Goal: Task Accomplishment & Management: Manage account settings

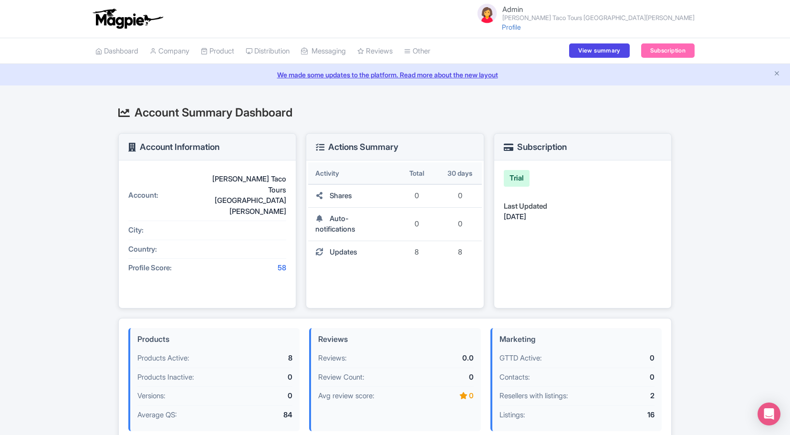
click at [674, 17] on small "Juan More Taco Tours Cabo San Lucas" at bounding box center [598, 18] width 192 height 6
click at [649, 53] on link "Users" at bounding box center [649, 53] width 91 height 15
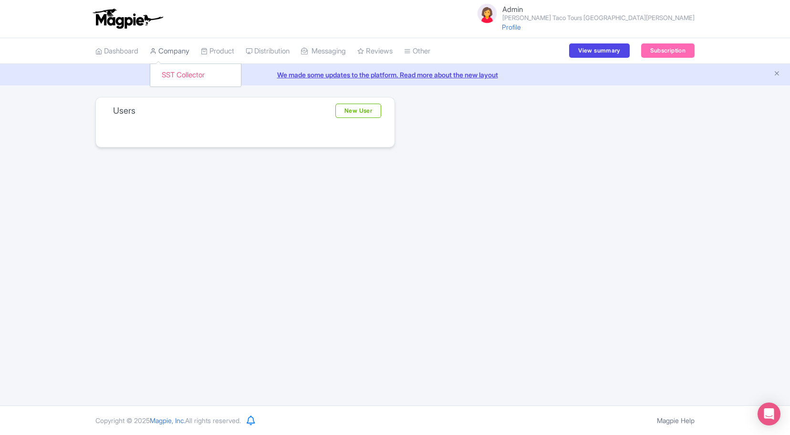
click at [182, 54] on link "Company" at bounding box center [170, 51] width 40 height 26
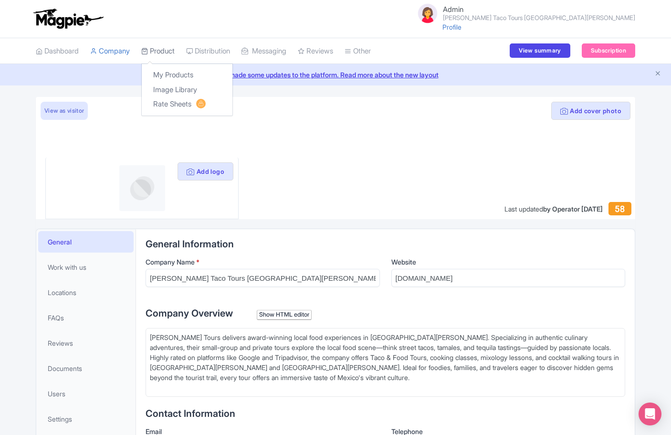
click at [172, 52] on link "Product" at bounding box center [157, 51] width 33 height 26
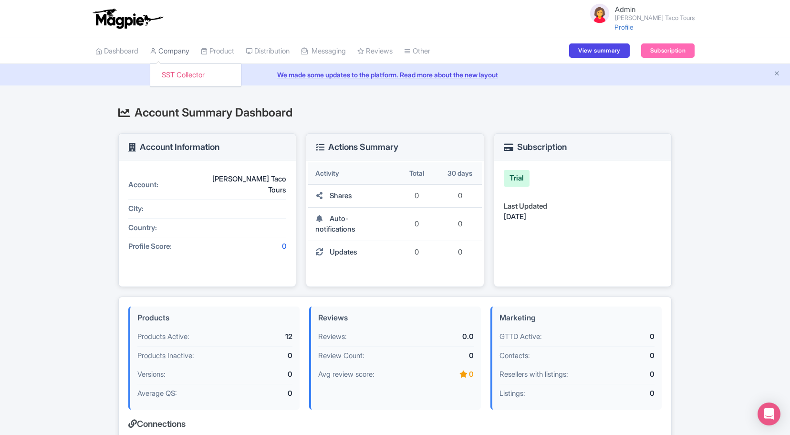
click at [181, 51] on link "Company" at bounding box center [170, 51] width 40 height 26
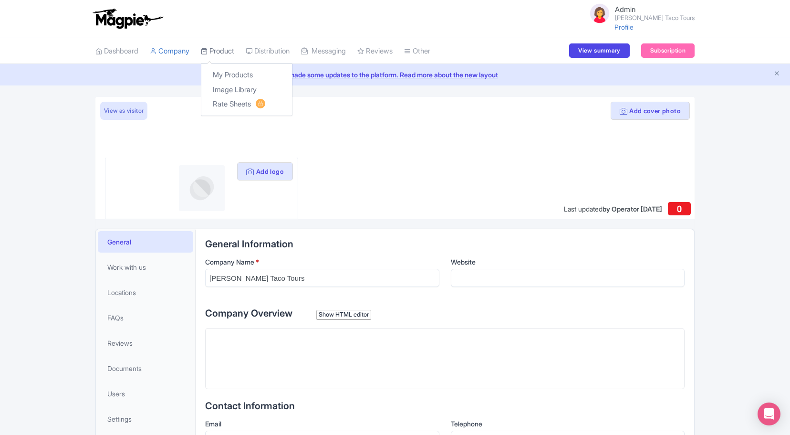
click at [218, 48] on link "Product" at bounding box center [217, 51] width 33 height 26
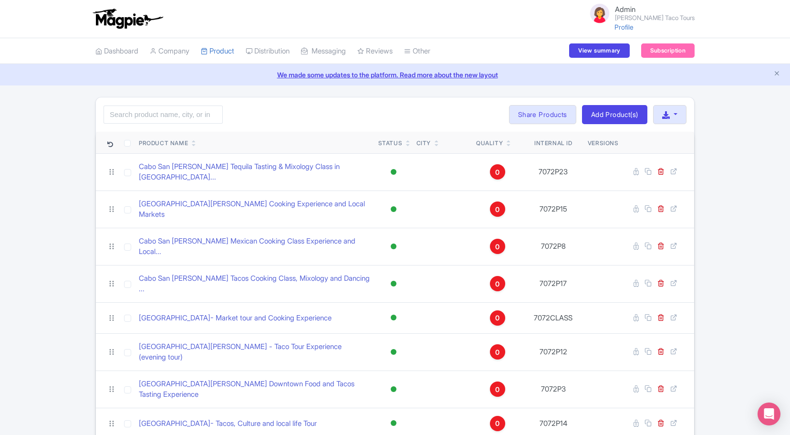
click at [781, 72] on link "We made some updates to the platform. Read more about the new layout" at bounding box center [395, 75] width 779 height 10
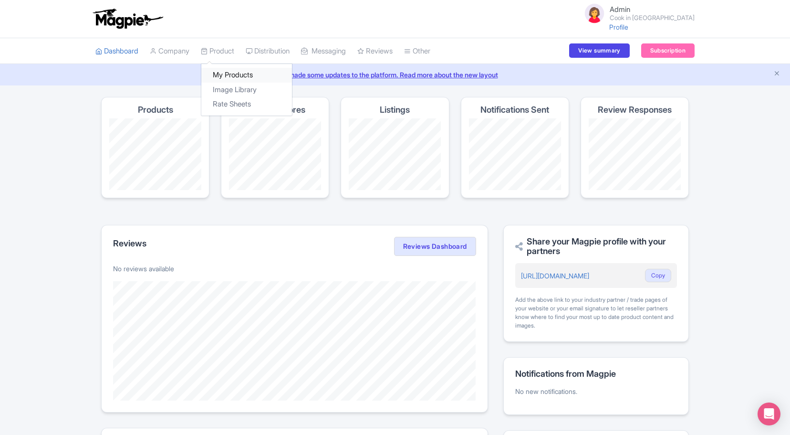
click at [227, 77] on link "My Products" at bounding box center [246, 75] width 91 height 15
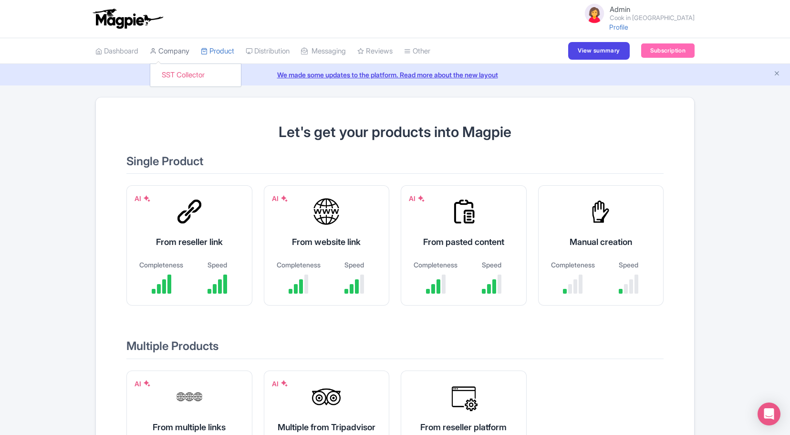
click at [170, 56] on link "Company" at bounding box center [170, 51] width 40 height 26
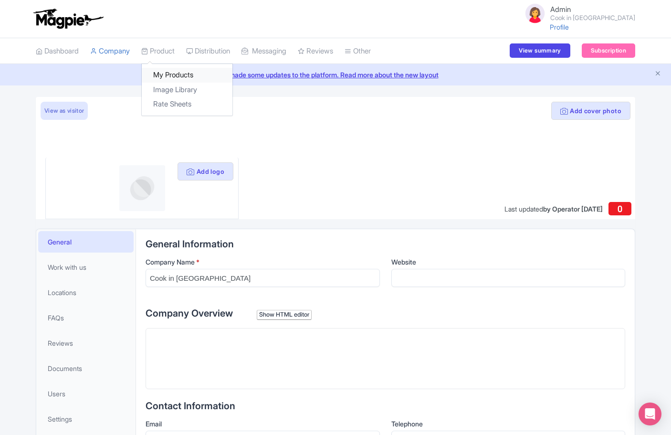
click at [174, 72] on link "My Products" at bounding box center [187, 75] width 91 height 15
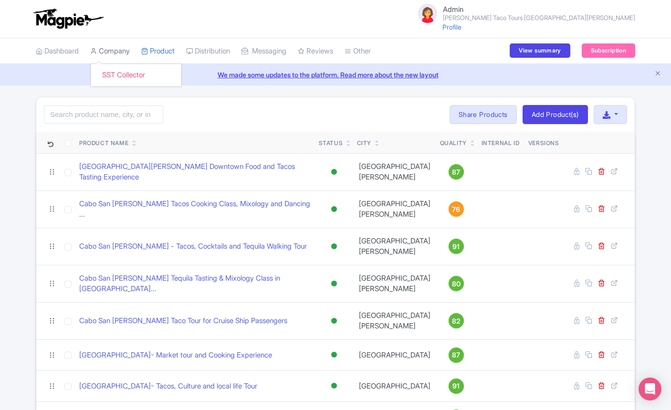
click at [111, 52] on link "Company" at bounding box center [110, 51] width 40 height 26
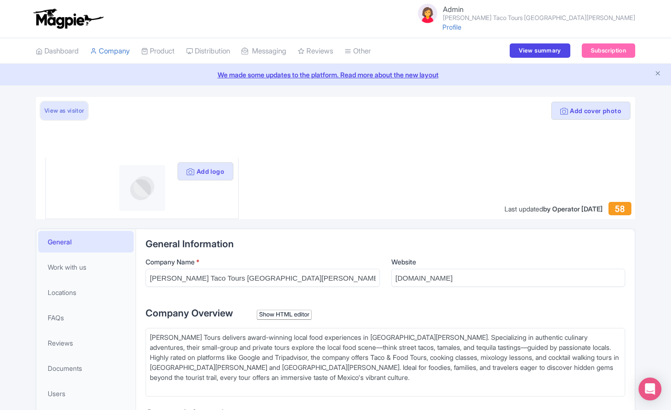
click at [64, 107] on link "View as visitor" at bounding box center [64, 111] width 47 height 18
click at [171, 52] on link "Product" at bounding box center [157, 51] width 33 height 26
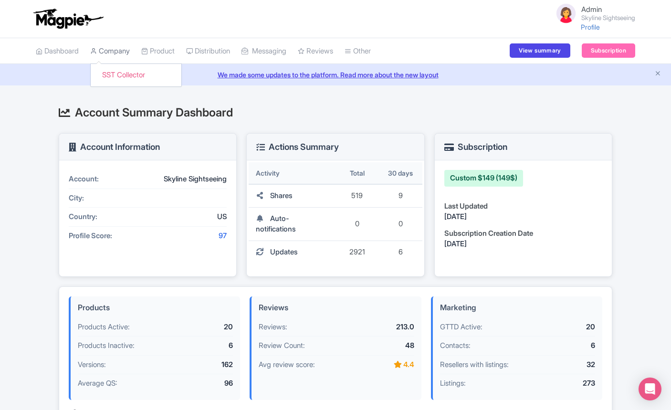
click at [117, 49] on link "Company" at bounding box center [110, 51] width 40 height 26
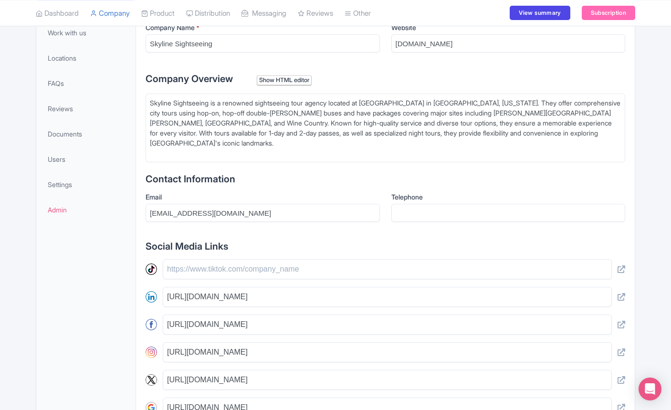
scroll to position [175, 0]
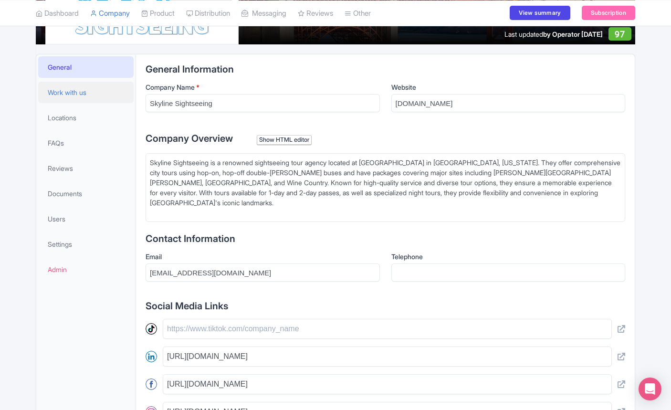
click at [73, 94] on span "Work with us" at bounding box center [67, 92] width 39 height 10
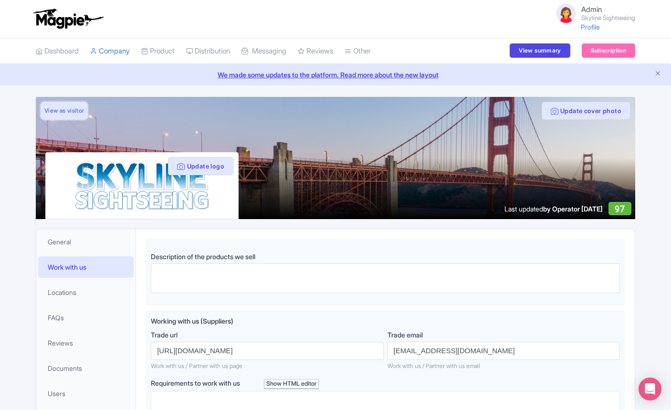
click at [64, 116] on link "View as visitor" at bounding box center [64, 111] width 47 height 18
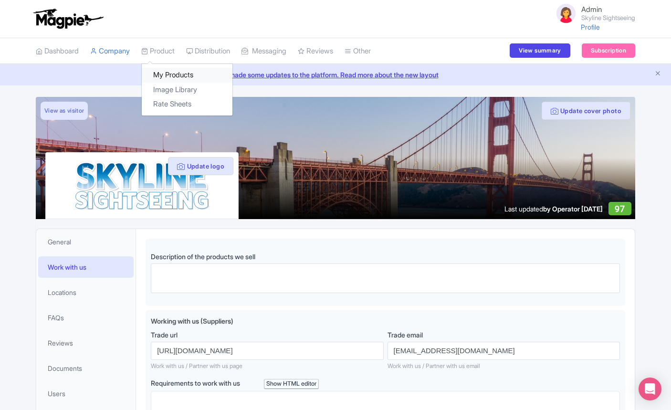
click at [171, 77] on link "My Products" at bounding box center [187, 75] width 91 height 15
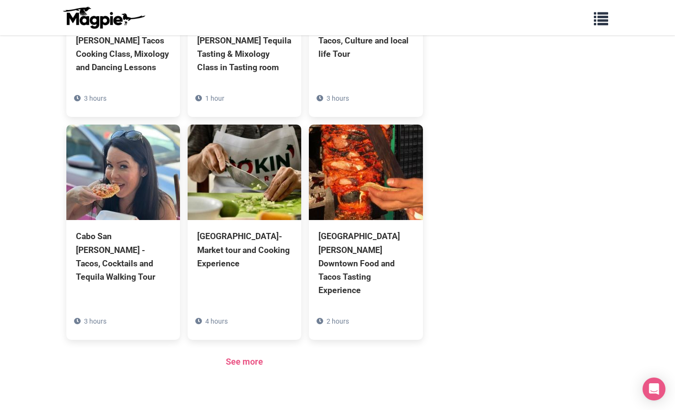
scroll to position [628, 0]
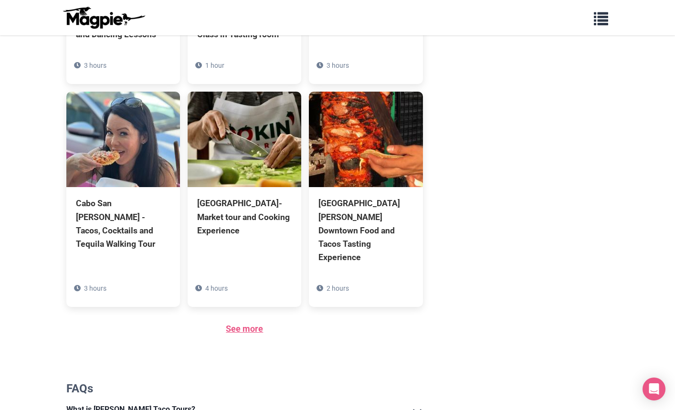
click at [232, 324] on link "See more" at bounding box center [244, 329] width 37 height 10
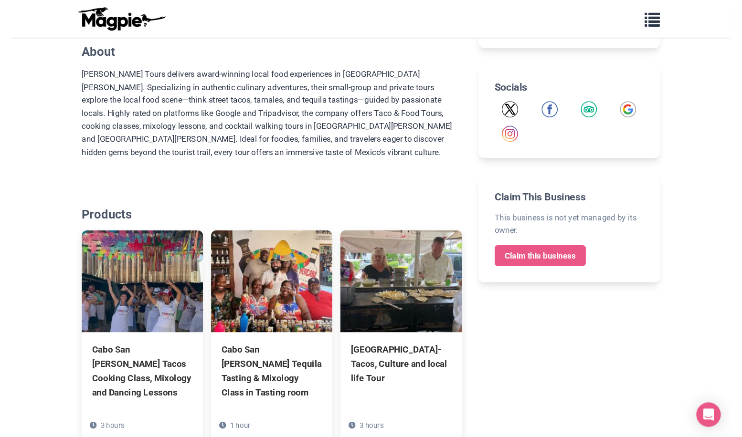
scroll to position [292, 0]
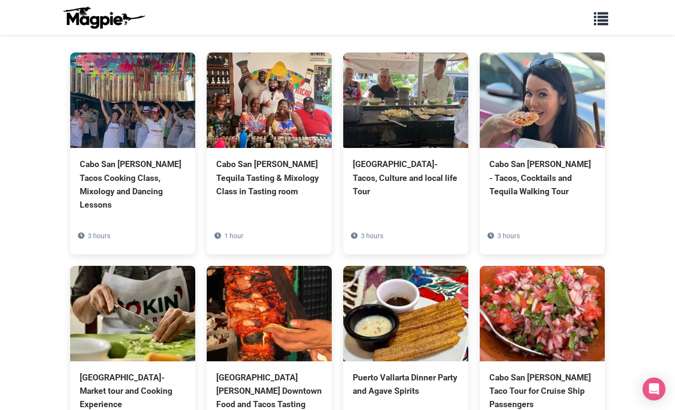
scroll to position [207, 0]
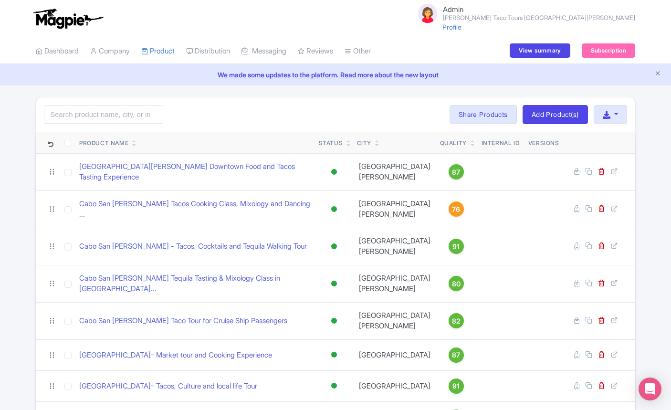
click at [478, 33] on div "Admin [PERSON_NAME] Taco Tours [GEOGRAPHIC_DATA] [PERSON_NAME] Profile Users Se…" at bounding box center [335, 19] width 599 height 34
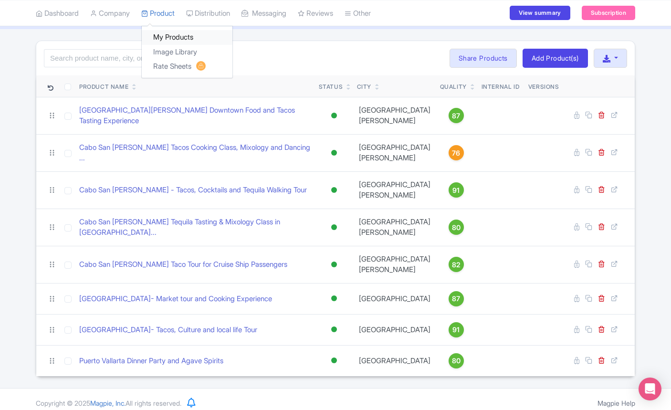
scroll to position [61, 0]
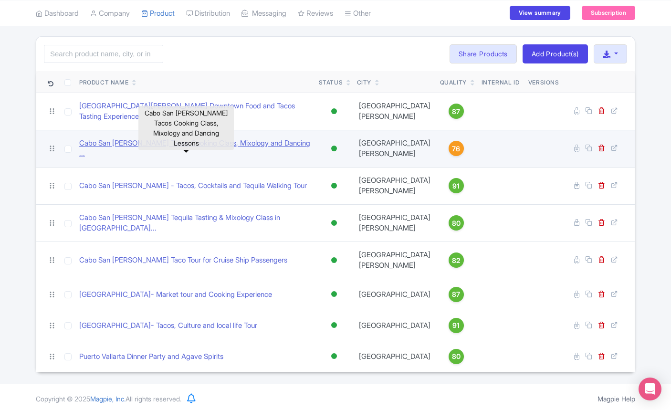
click at [274, 149] on link "Cabo San [PERSON_NAME] Tacos Cooking Class, Mixology and Dancing ..." at bounding box center [195, 148] width 232 height 21
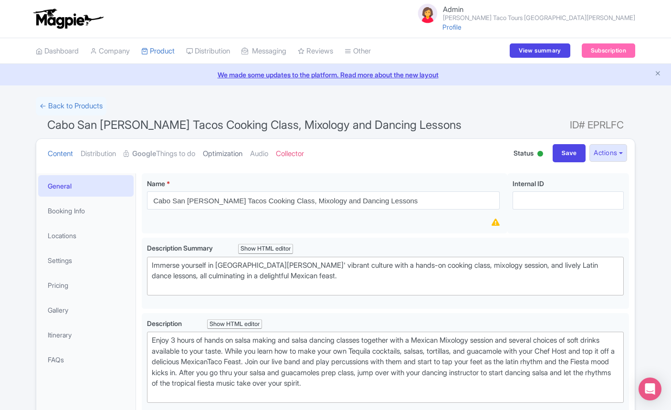
click at [226, 152] on link "Optimization" at bounding box center [223, 154] width 40 height 30
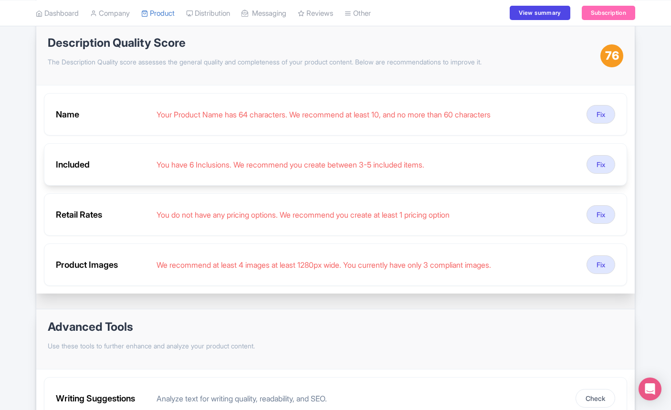
scroll to position [144, 0]
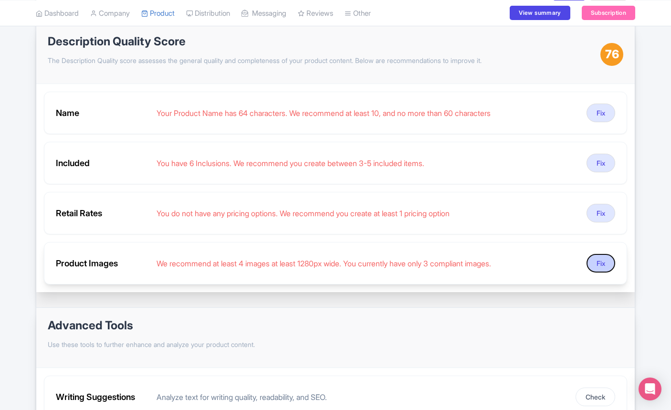
click at [595, 263] on button "Fix" at bounding box center [600, 263] width 29 height 19
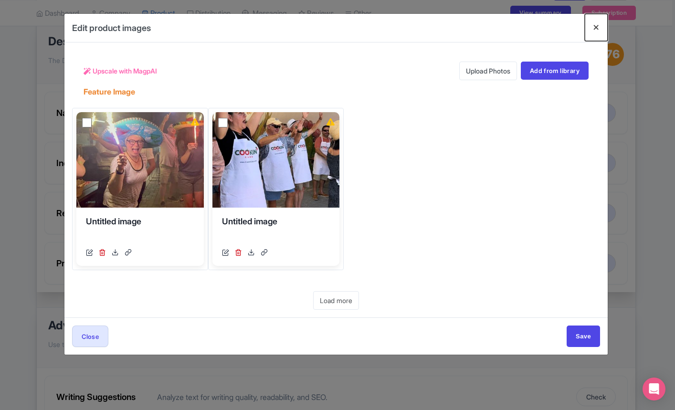
click at [596, 28] on button "Close" at bounding box center [596, 27] width 23 height 27
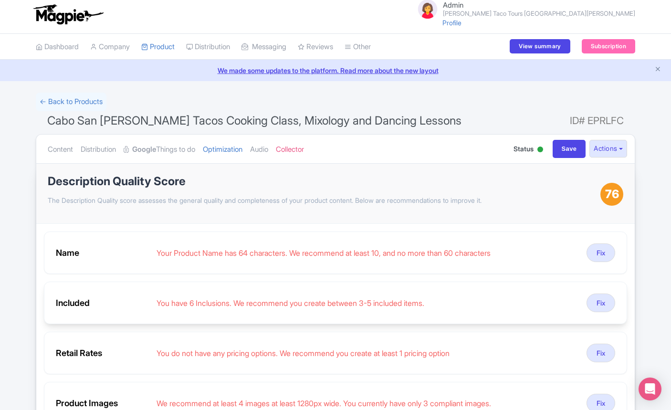
scroll to position [0, 0]
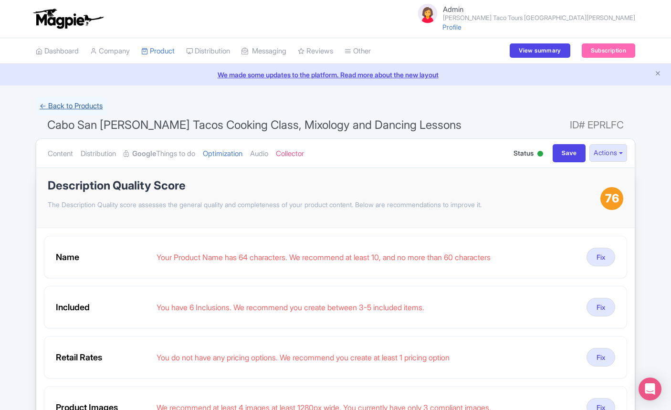
click at [92, 104] on link "← Back to Products" at bounding box center [71, 106] width 71 height 19
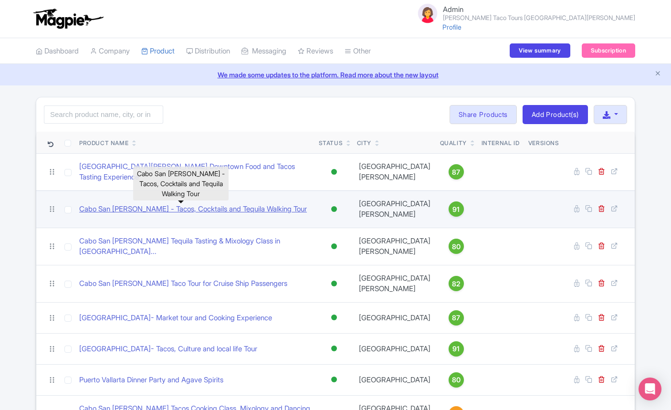
click at [222, 207] on link "Cabo San [PERSON_NAME] - Tacos, Cocktails and Tequila Walking Tour" at bounding box center [193, 209] width 228 height 11
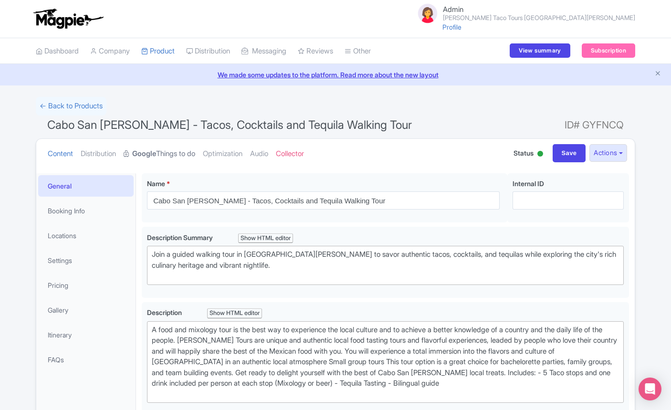
click at [178, 150] on link "Google Things to do" at bounding box center [160, 154] width 72 height 30
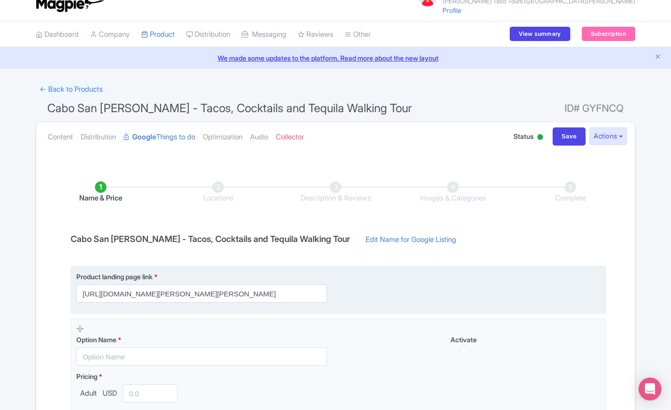
scroll to position [28, 0]
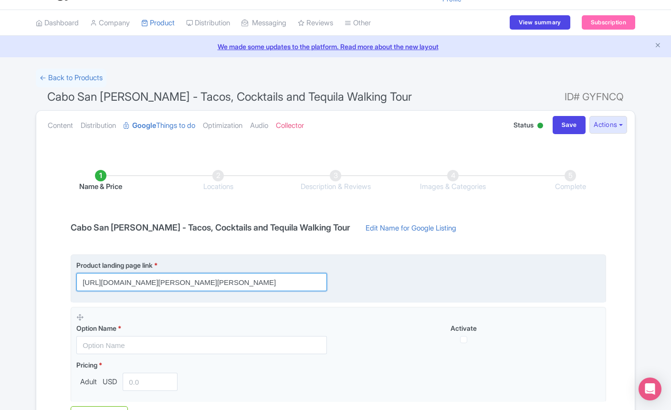
click at [228, 278] on input "[URL][DOMAIN_NAME][PERSON_NAME][PERSON_NAME]" at bounding box center [201, 282] width 251 height 18
click at [193, 281] on input "https://shop.live.rc.viator.com/tours/Cabo-San-Lucas/Cabo-San-Lucas-Mixology-an…" at bounding box center [201, 282] width 251 height 18
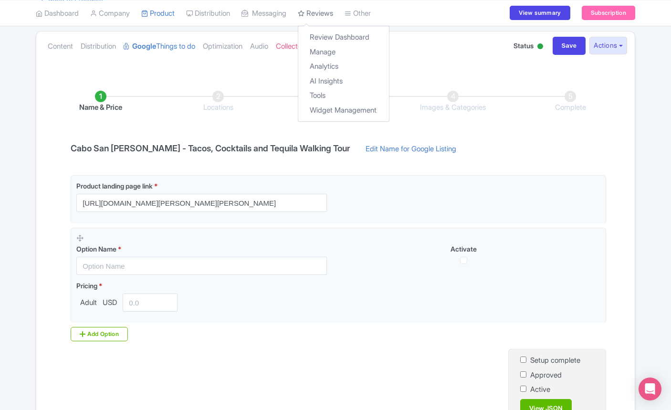
scroll to position [0, 0]
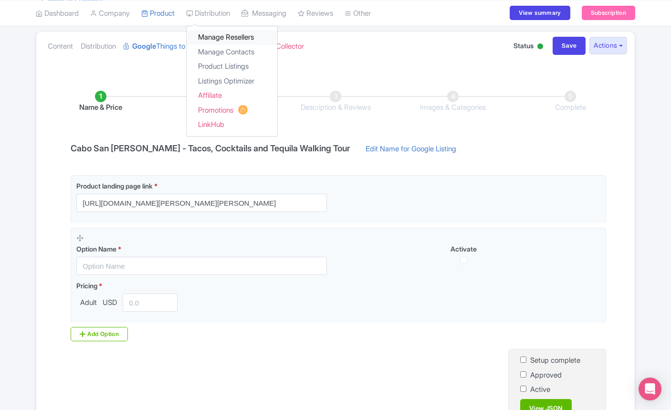
click at [222, 34] on link "Manage Resellers" at bounding box center [232, 37] width 91 height 15
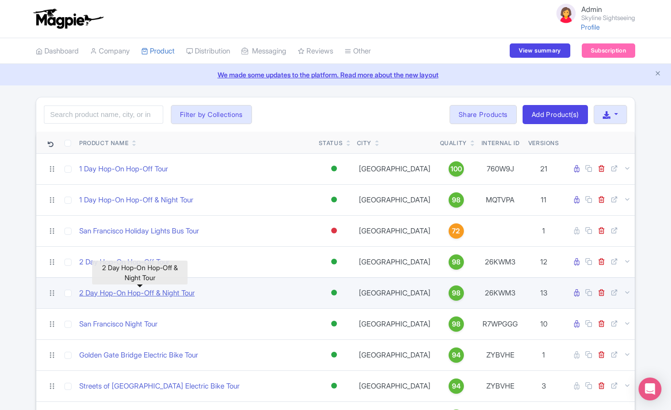
click at [175, 295] on link "2 Day Hop-On Hop-Off & Night Tour" at bounding box center [136, 293] width 115 height 11
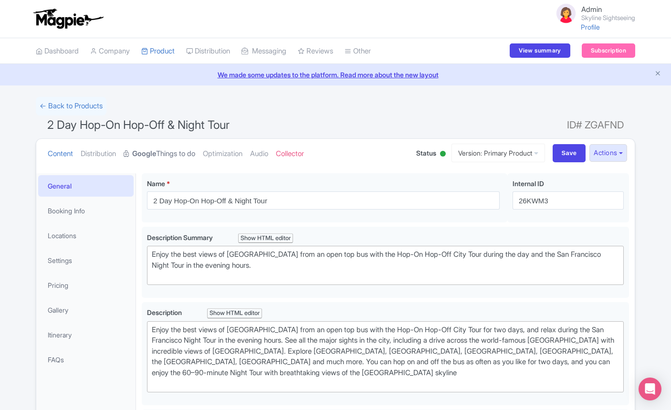
click at [172, 151] on link "Google Things to do" at bounding box center [160, 154] width 72 height 30
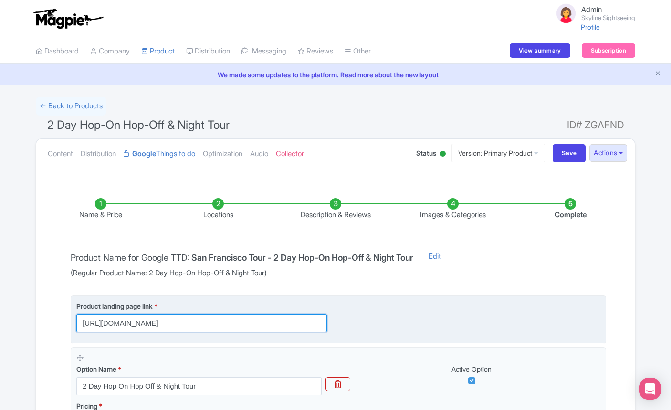
click at [246, 321] on input "https://sightseeingworld.com/en/san-francisco-hop-on-hop-off-tour-2days?utm_sou…" at bounding box center [201, 323] width 251 height 18
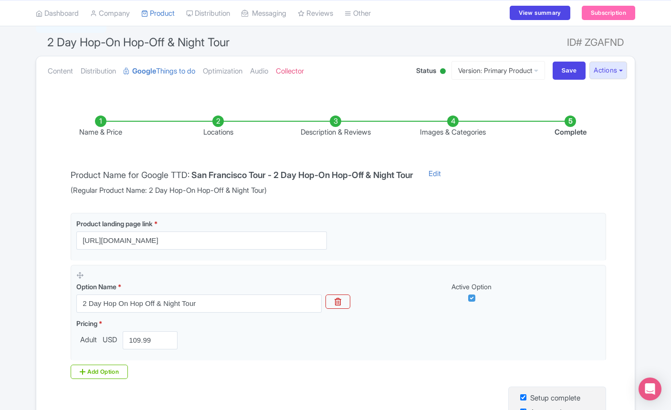
click at [220, 120] on li "Locations" at bounding box center [217, 126] width 117 height 22
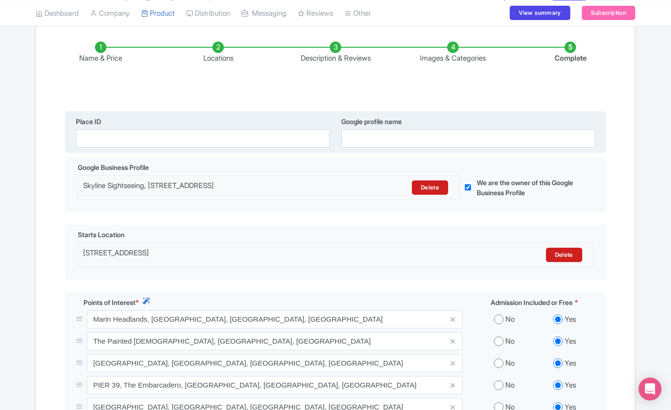
scroll to position [154, 0]
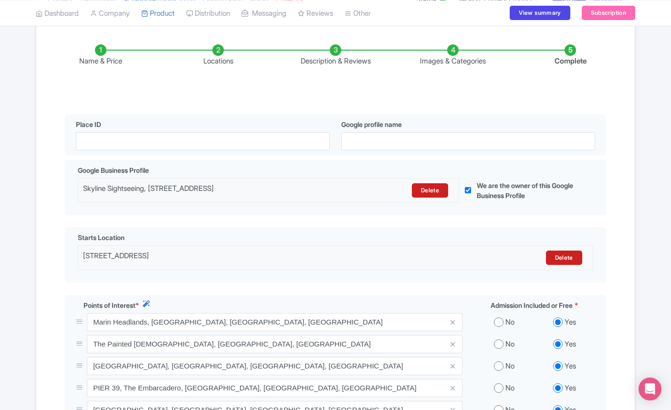
click at [335, 55] on li "Description & Reviews" at bounding box center [335, 55] width 117 height 22
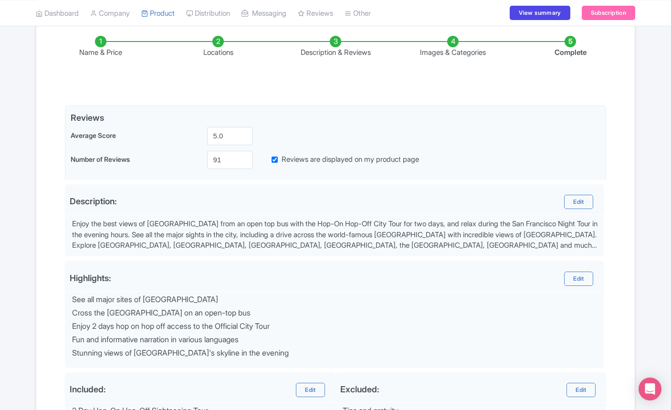
scroll to position [154, 0]
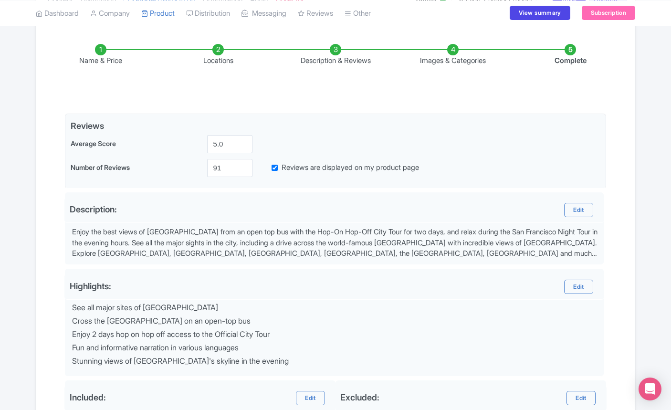
click at [455, 46] on li "Images & Categories" at bounding box center [452, 55] width 117 height 22
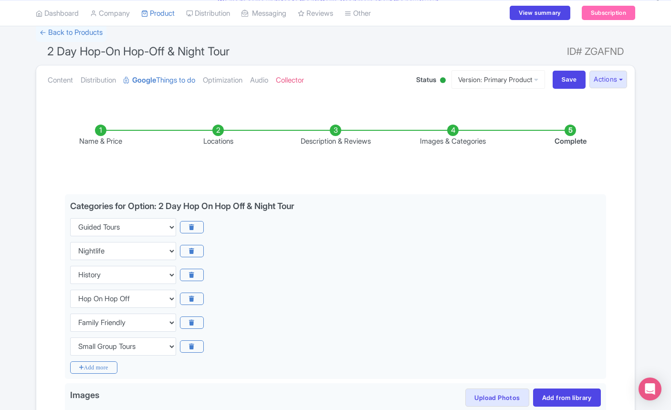
scroll to position [62, 0]
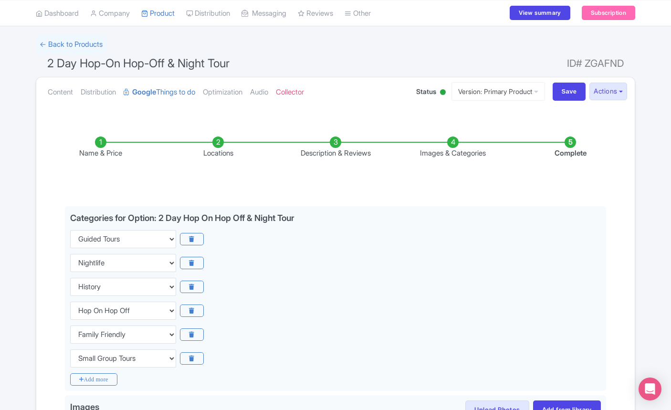
click at [569, 148] on li "Complete" at bounding box center [570, 147] width 117 height 22
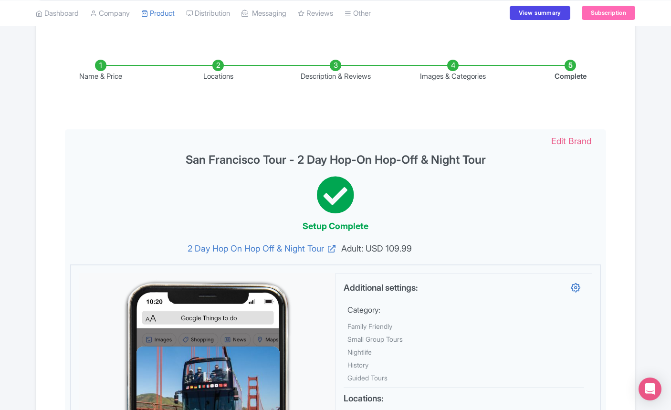
scroll to position [0, 0]
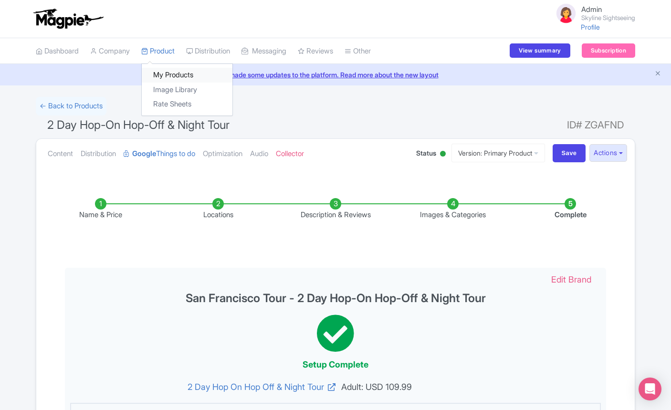
click at [172, 73] on link "My Products" at bounding box center [187, 75] width 91 height 15
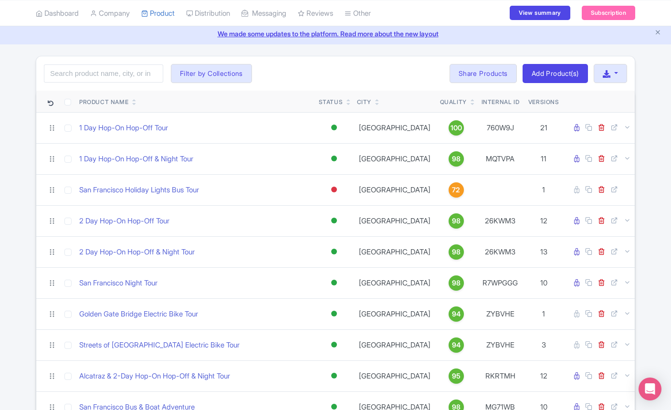
scroll to position [44, 0]
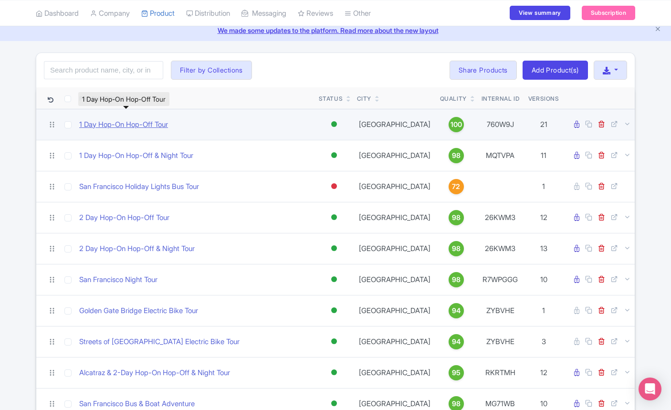
click at [146, 124] on link "1 Day Hop-On Hop-Off Tour" at bounding box center [123, 124] width 89 height 11
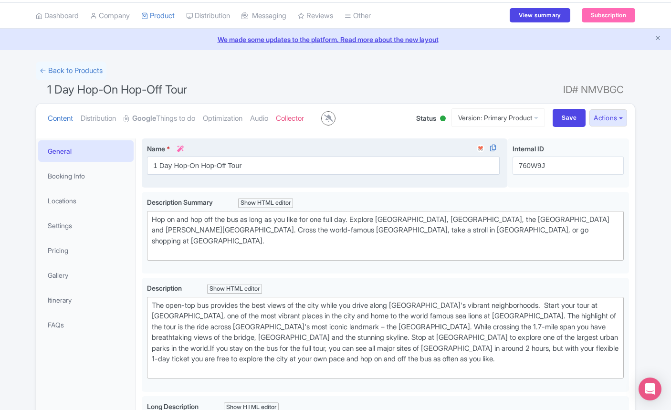
scroll to position [37, 0]
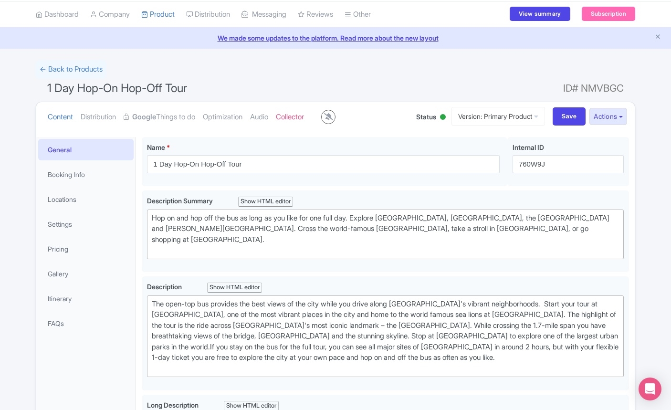
click at [440, 118] on div at bounding box center [443, 117] width 6 height 6
click at [606, 118] on button "Actions" at bounding box center [608, 117] width 38 height 18
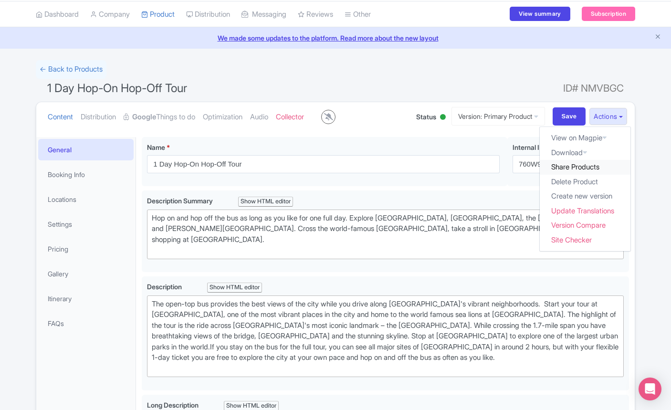
click at [574, 166] on link "Share Products" at bounding box center [585, 167] width 91 height 15
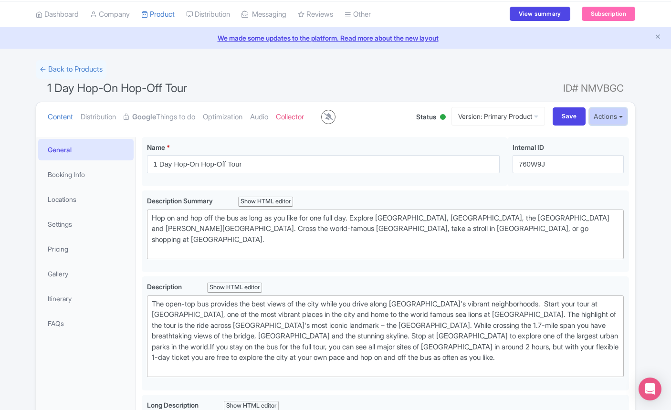
click at [611, 117] on button "Actions" at bounding box center [608, 117] width 38 height 18
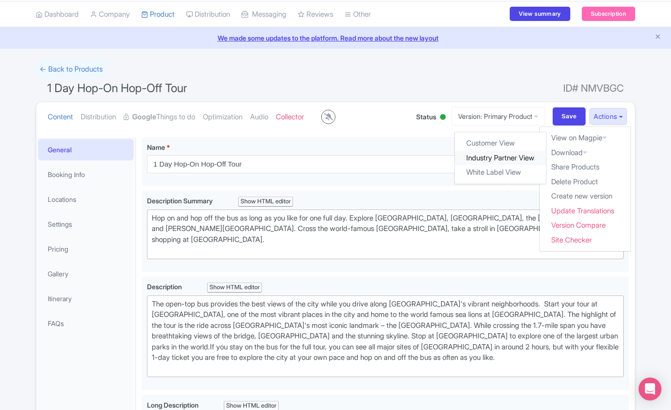
click at [529, 157] on link "Industry Partner View" at bounding box center [500, 157] width 91 height 15
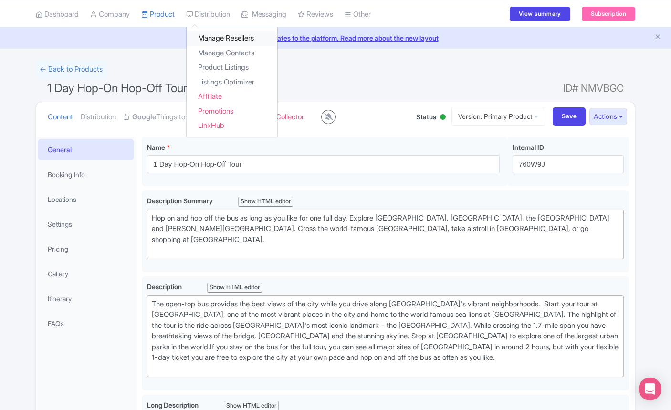
click at [222, 36] on link "Manage Resellers" at bounding box center [232, 38] width 91 height 15
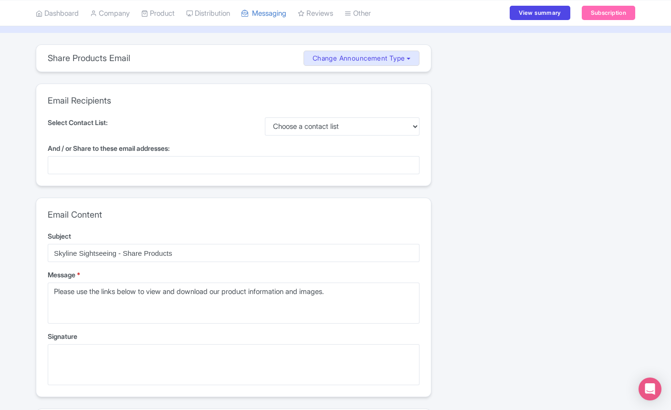
scroll to position [69, 0]
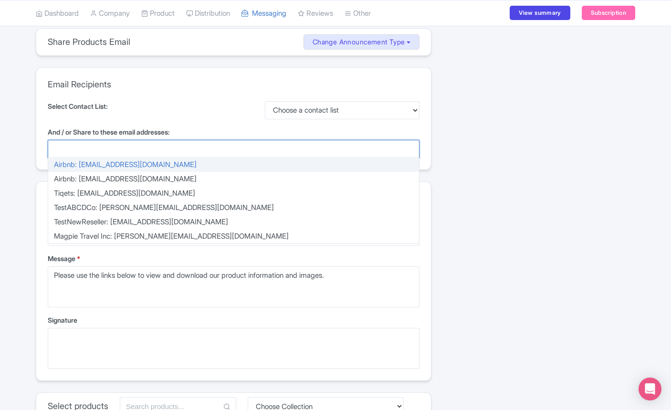
click at [164, 154] on div at bounding box center [234, 149] width 372 height 18
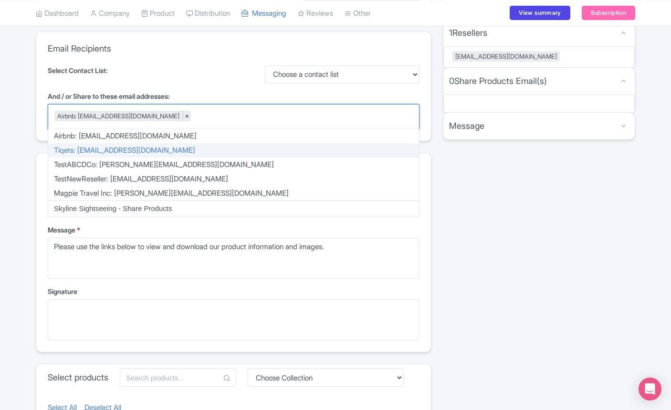
scroll to position [142, 0]
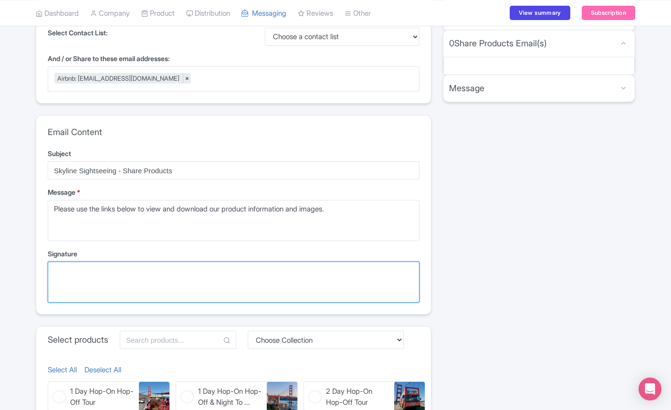
click at [154, 272] on textarea "Signature" at bounding box center [234, 281] width 372 height 41
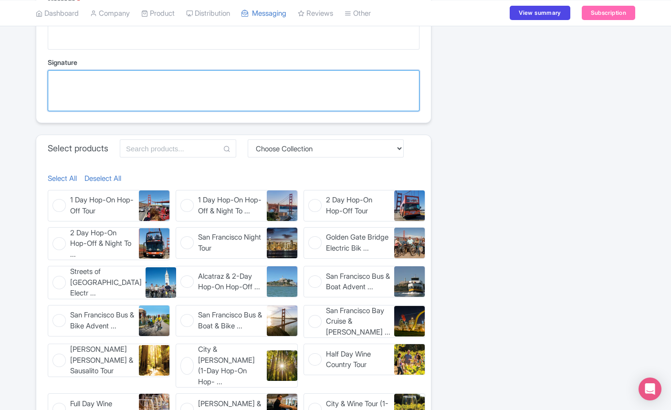
scroll to position [341, 0]
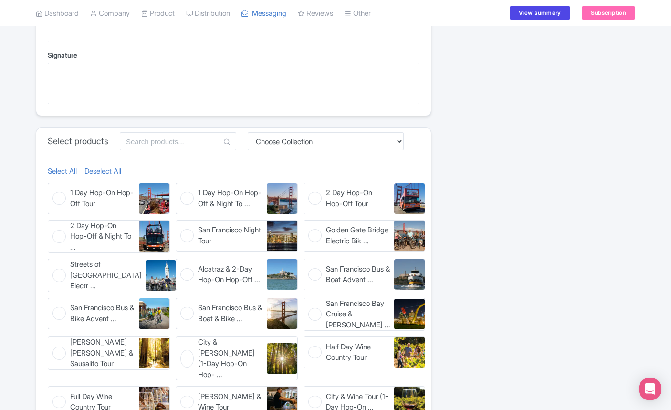
click at [195, 236] on figure "San Francisco Night Tour San Francisco Night Tour" at bounding box center [237, 235] width 122 height 31
click at [182, 226] on input "San Francisco Night Tour San Francisco Night Tour" at bounding box center [179, 223] width 6 height 6
checkbox input "true"
click at [183, 281] on figure "Alcatraz & 2-Day Hop-On Hop-Off ... Alcatraz & 2-Day Hop-On Hop-Off & Night Tour" at bounding box center [237, 274] width 122 height 31
click at [182, 265] on input "Alcatraz & 2-Day Hop-On Hop-Off ... Alcatraz & 2-Day Hop-On Hop-Off & Night Tour" at bounding box center [179, 262] width 6 height 6
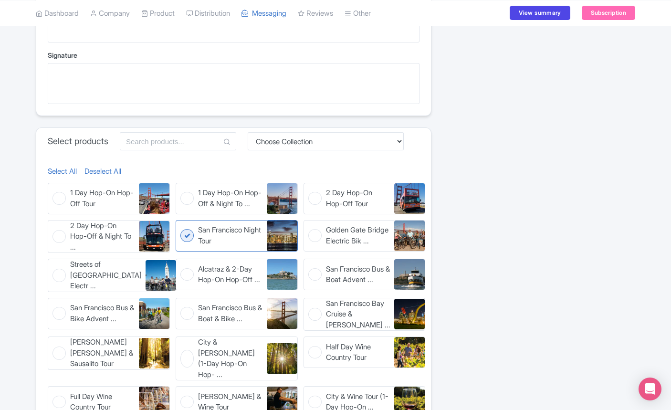
checkbox input "true"
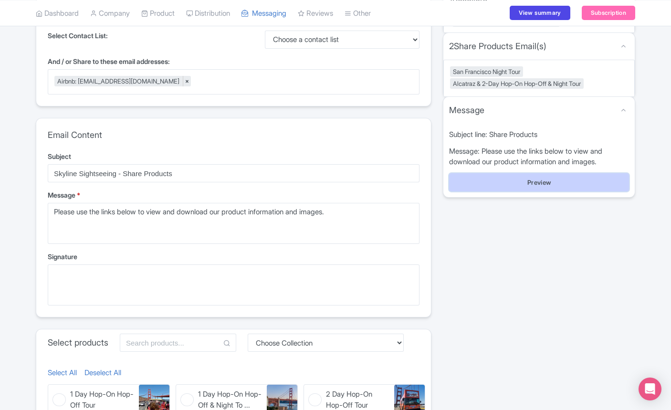
click at [501, 182] on button "Preview" at bounding box center [539, 182] width 180 height 18
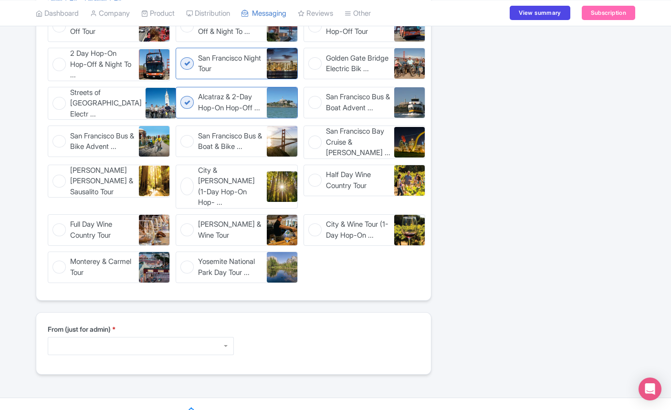
scroll to position [550, 0]
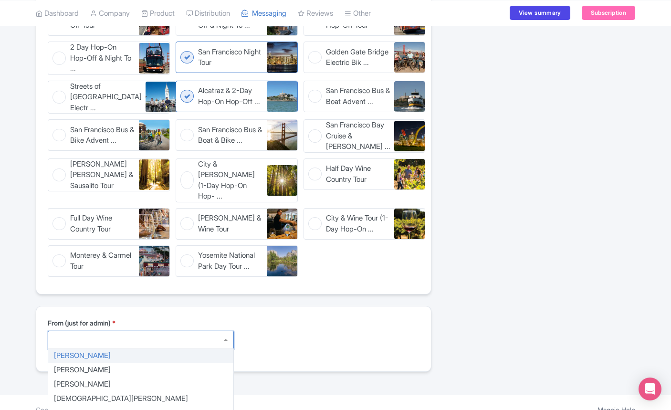
click at [195, 331] on div at bounding box center [141, 340] width 186 height 18
type textarea "[PERSON_NAME] [PERSON_NAME][EMAIL_ADDRESS][DOMAIN_NAME]"
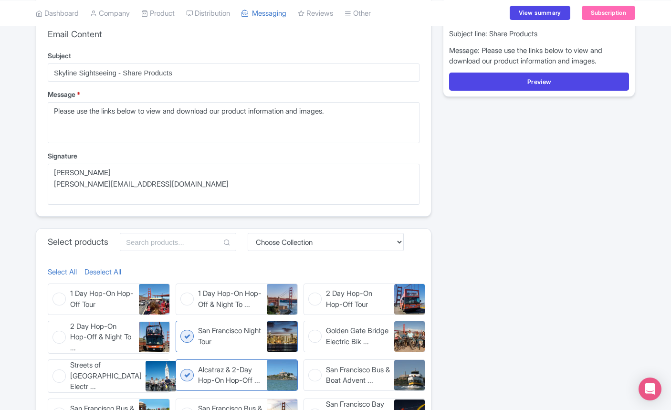
scroll to position [236, 0]
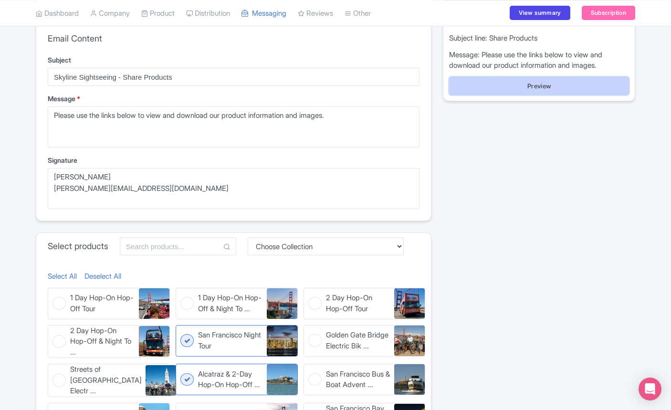
click at [526, 77] on button "Preview" at bounding box center [539, 86] width 180 height 18
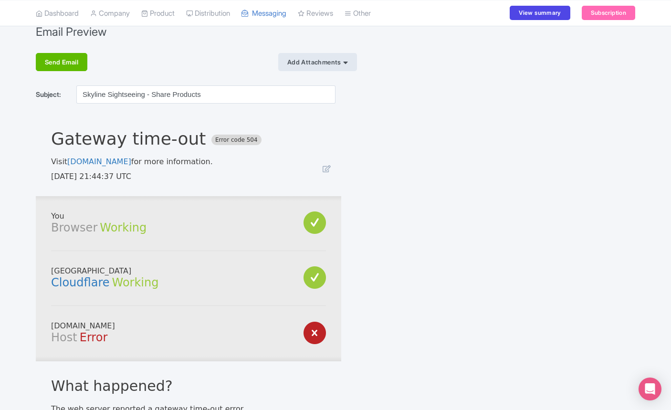
scroll to position [92, 0]
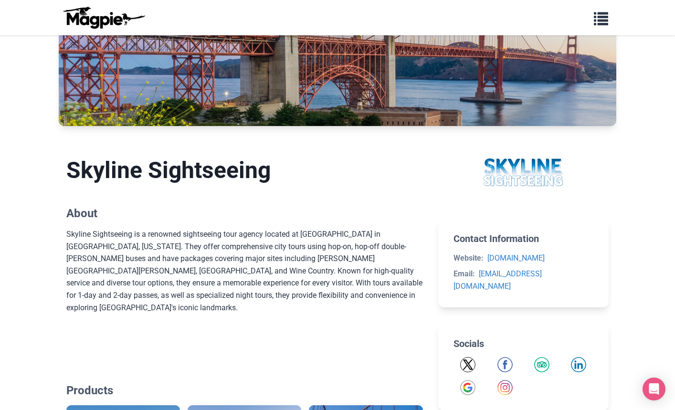
scroll to position [97, 0]
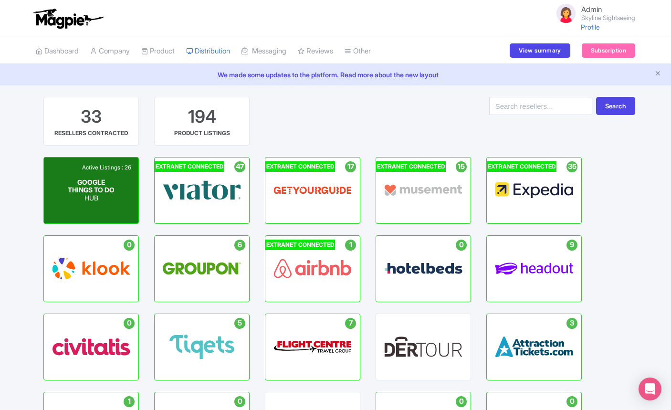
click at [104, 178] on span "GOOGLE THINGS TO DO" at bounding box center [91, 186] width 47 height 16
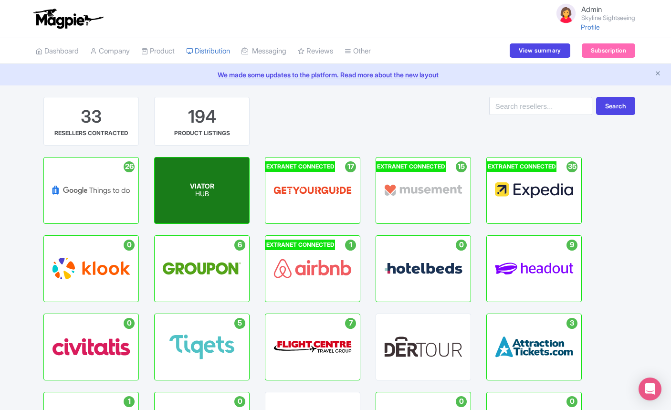
click at [185, 199] on div "VIATOR HUB" at bounding box center [202, 190] width 94 height 66
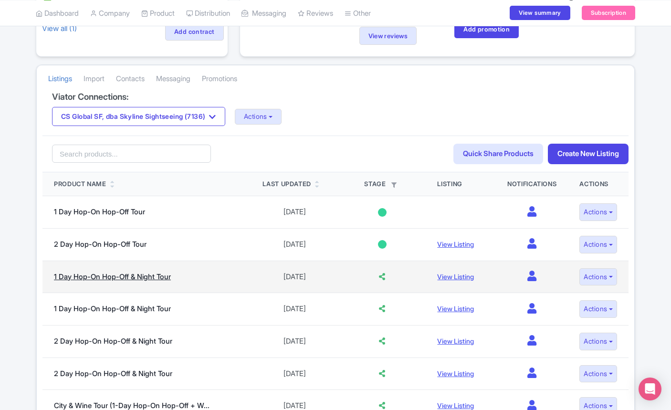
scroll to position [165, 0]
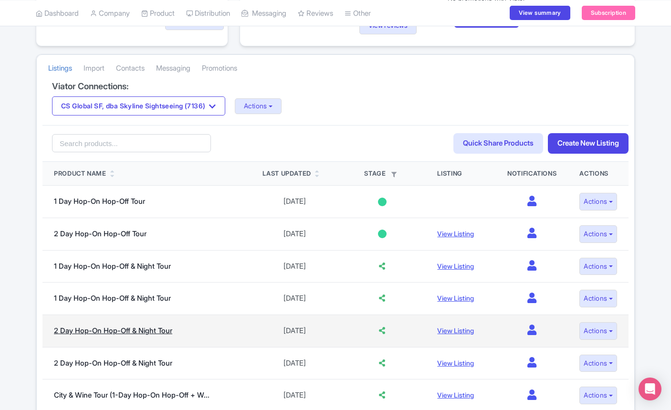
click at [118, 332] on link "2 Day Hop-On Hop-Off & Night Tour" at bounding box center [113, 330] width 118 height 9
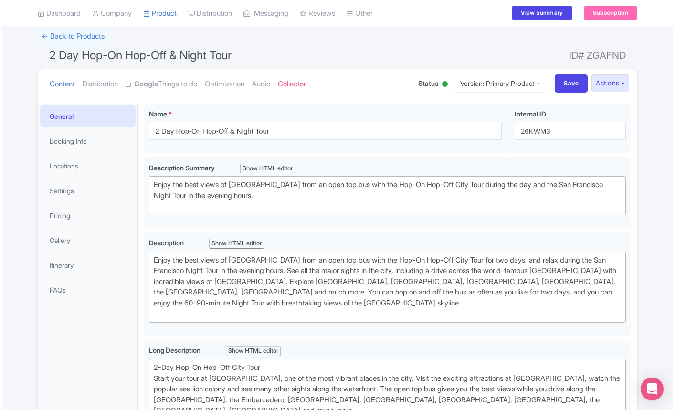
scroll to position [84, 0]
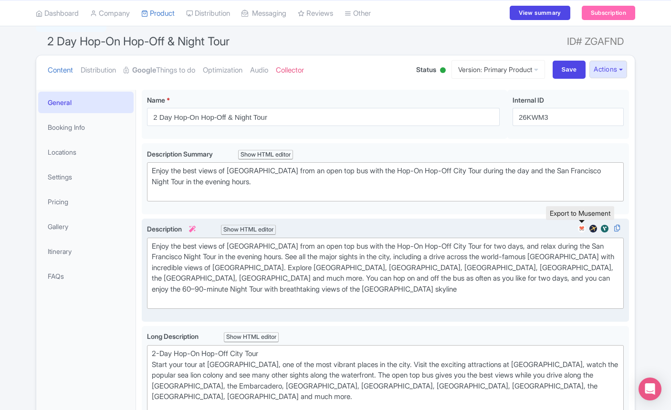
click at [582, 230] on img at bounding box center [581, 229] width 11 height 10
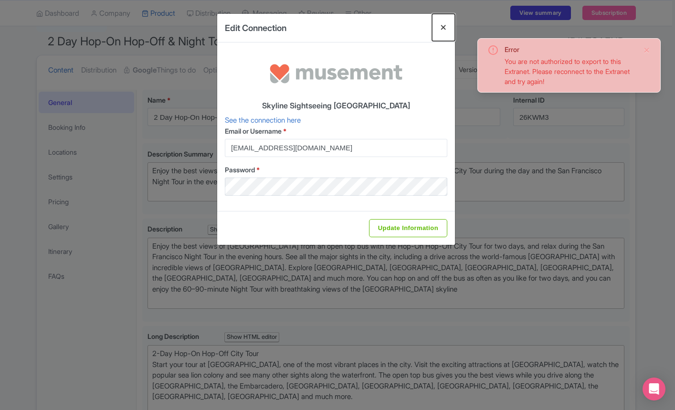
click at [445, 32] on button "Close" at bounding box center [443, 27] width 23 height 27
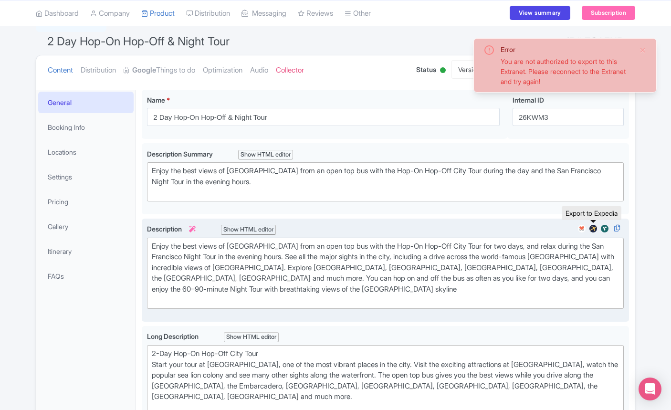
click at [592, 230] on img at bounding box center [592, 229] width 11 height 10
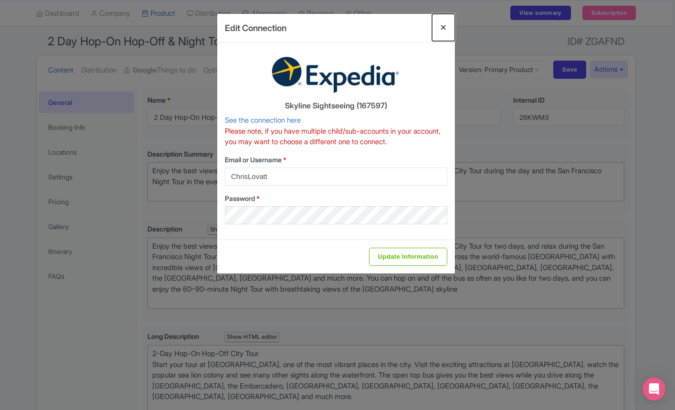
click at [449, 25] on button "Close" at bounding box center [443, 27] width 23 height 27
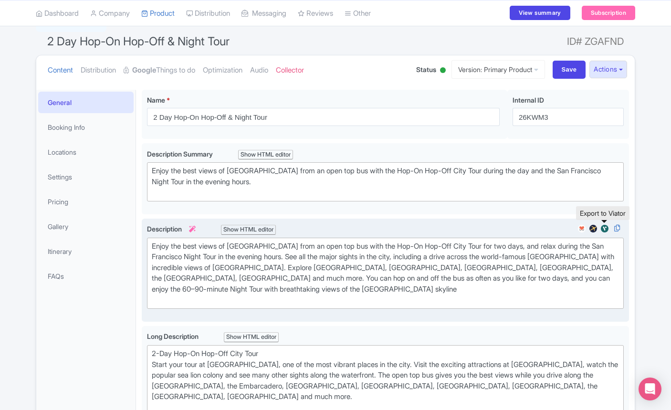
click at [606, 231] on img at bounding box center [604, 229] width 11 height 10
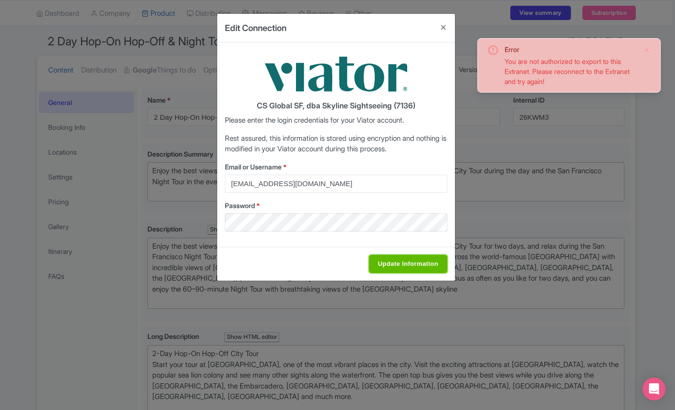
click at [408, 259] on input "Update Information" at bounding box center [408, 264] width 78 height 18
type input "Saving..."
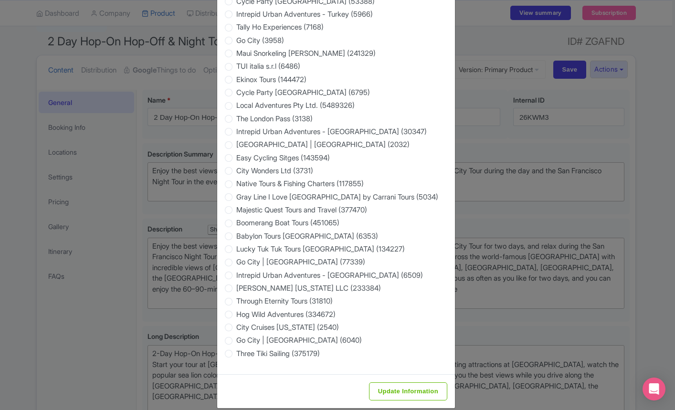
scroll to position [1530, 0]
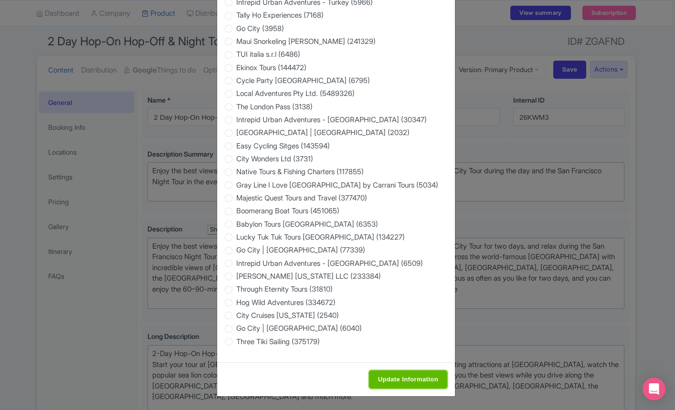
click at [386, 373] on input "Update Information" at bounding box center [408, 379] width 78 height 18
type input "Saving..."
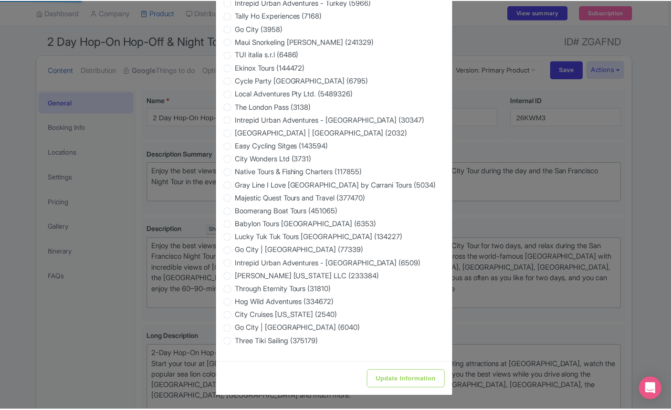
scroll to position [0, 0]
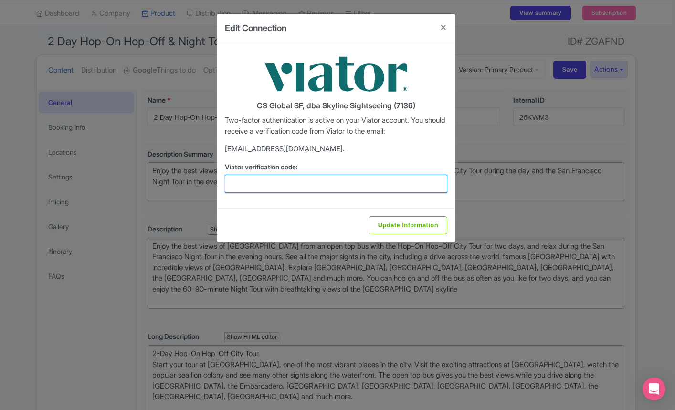
click at [300, 184] on input "Viator verification code:" at bounding box center [336, 184] width 222 height 18
paste input "486653"
type input "486653"
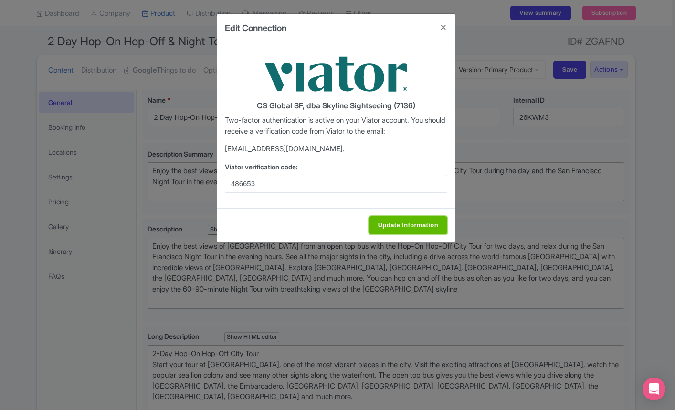
click at [407, 220] on input "Update Information" at bounding box center [408, 225] width 78 height 18
type input "Update Information"
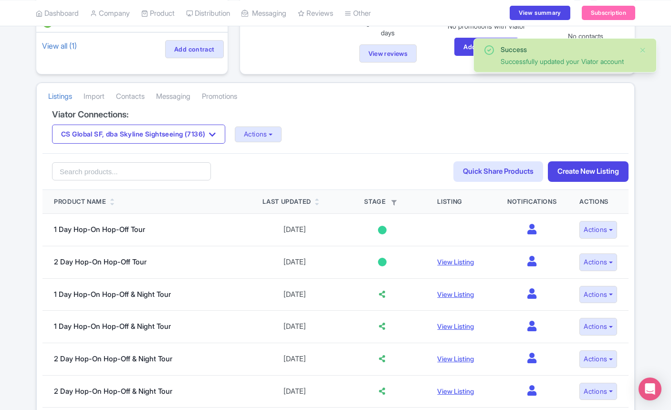
scroll to position [153, 0]
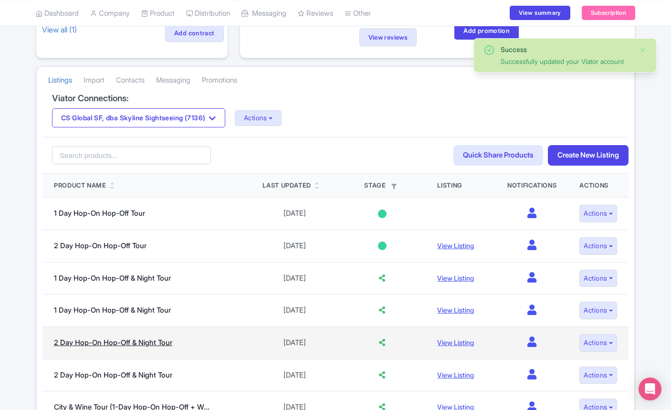
click at [166, 343] on link "2 Day Hop-On Hop-Off & Night Tour" at bounding box center [113, 342] width 118 height 9
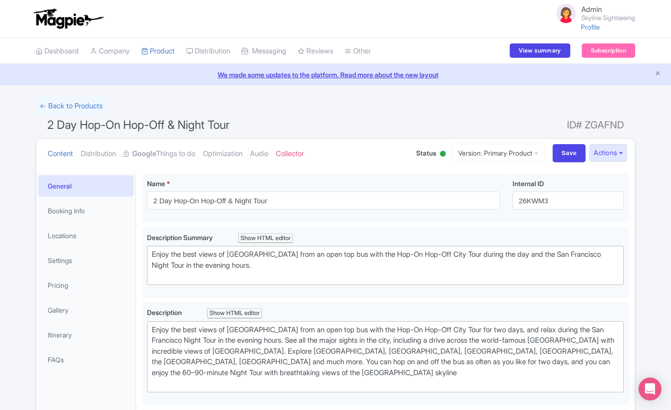
scroll to position [1, 0]
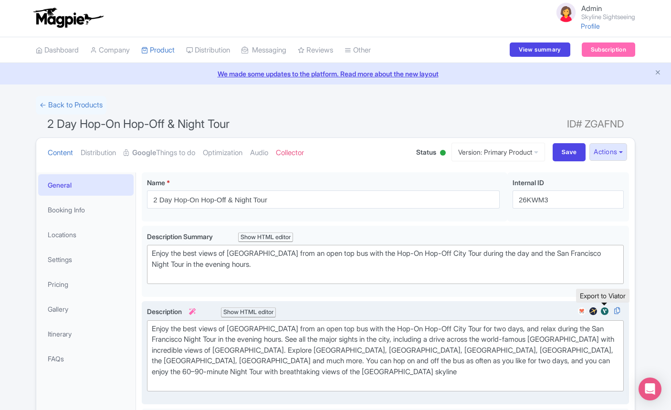
click at [602, 313] on img at bounding box center [604, 311] width 11 height 10
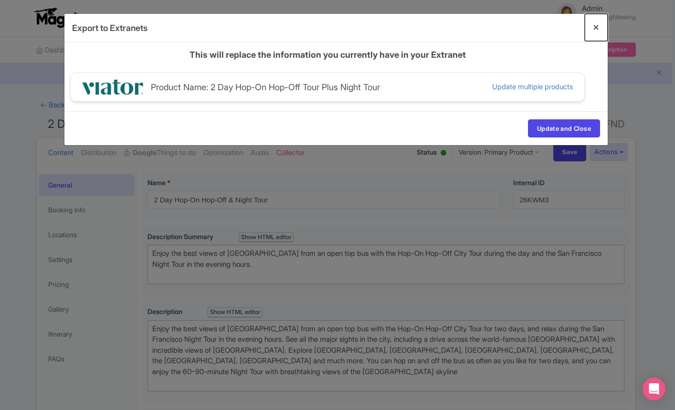
click at [600, 31] on button "Close" at bounding box center [596, 27] width 23 height 27
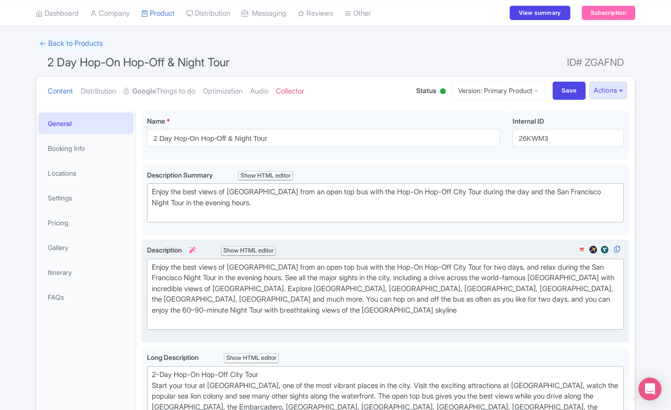
scroll to position [63, 0]
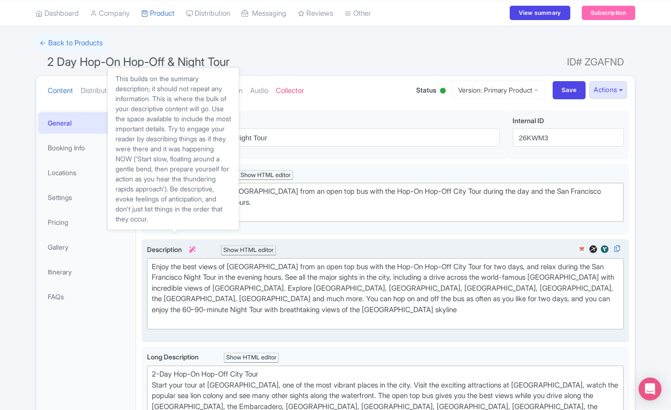
click at [196, 250] on icon at bounding box center [192, 249] width 7 height 7
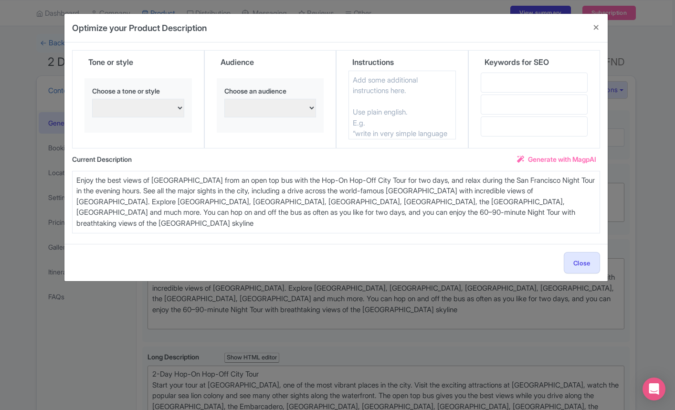
click at [577, 160] on span "Generate with MagpAI" at bounding box center [562, 159] width 68 height 10
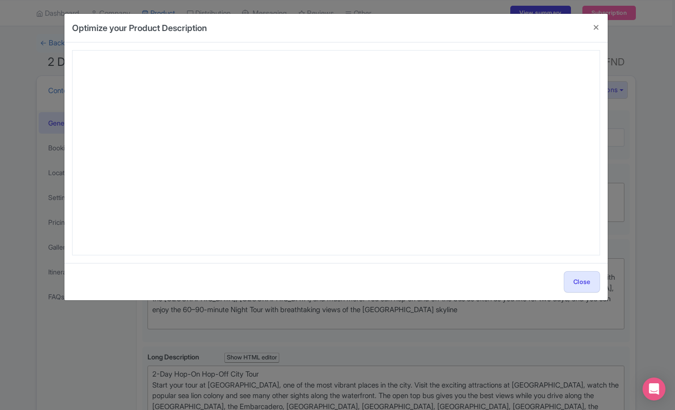
type textarea "Experience San Francisco like never before with the 2 Day Hop-On Hop-Off & Nigh…"
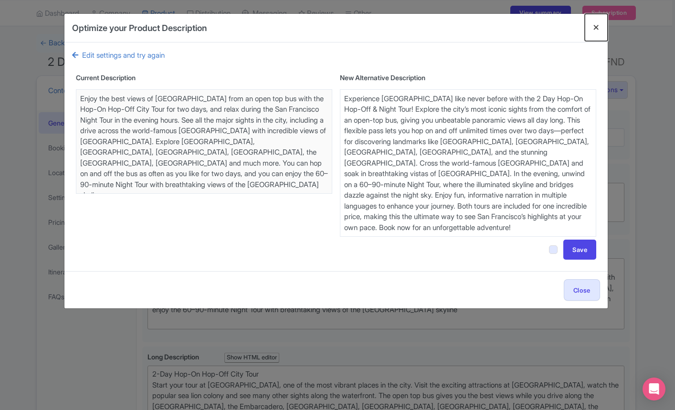
click at [599, 29] on button "Close" at bounding box center [596, 27] width 23 height 27
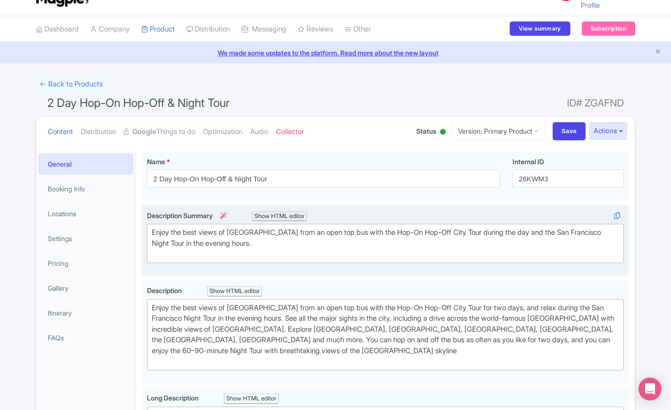
scroll to position [0, 0]
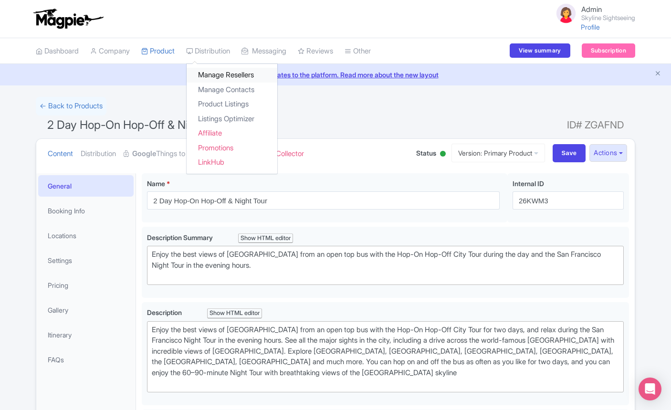
click at [216, 79] on link "Manage Resellers" at bounding box center [232, 75] width 91 height 15
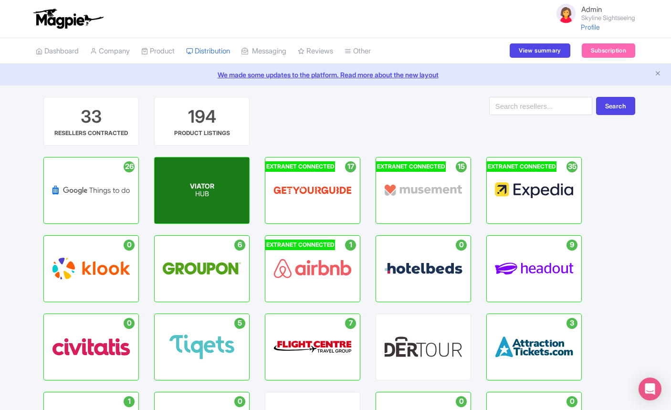
click at [226, 191] on div "VIATOR HUB" at bounding box center [202, 190] width 94 height 66
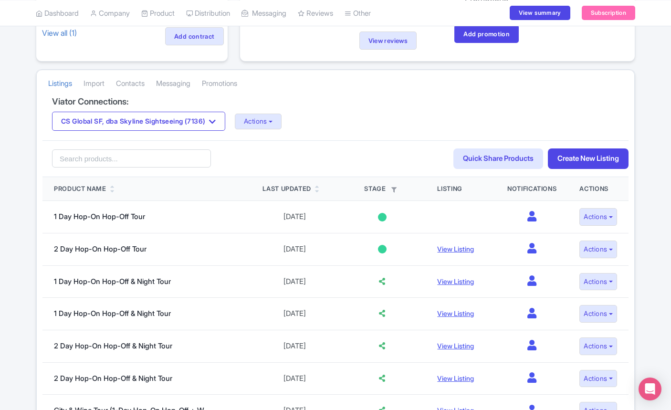
scroll to position [156, 0]
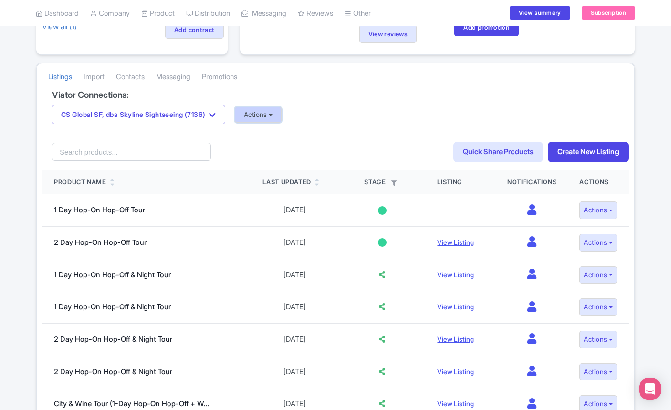
click at [282, 115] on button "Actions" at bounding box center [258, 115] width 47 height 16
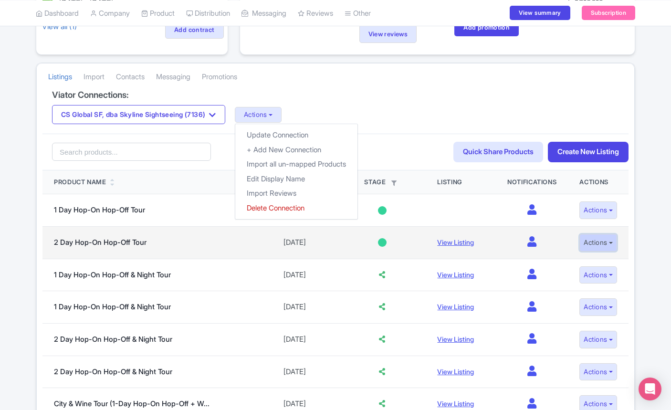
click at [609, 238] on button "Actions" at bounding box center [598, 243] width 38 height 18
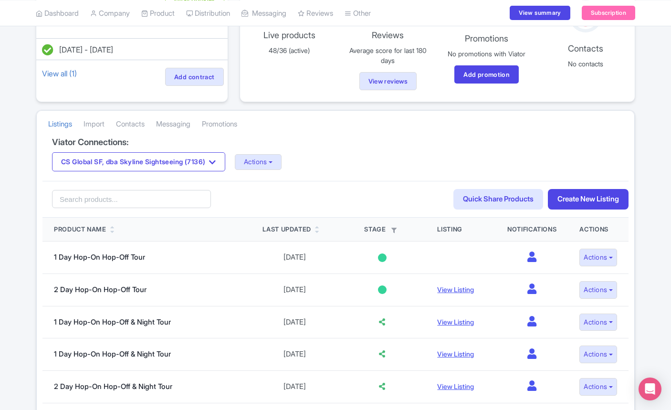
scroll to position [152, 0]
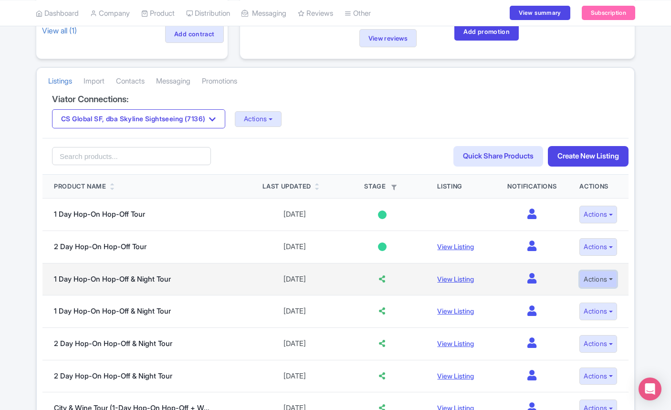
click at [591, 280] on button "Actions" at bounding box center [598, 280] width 38 height 18
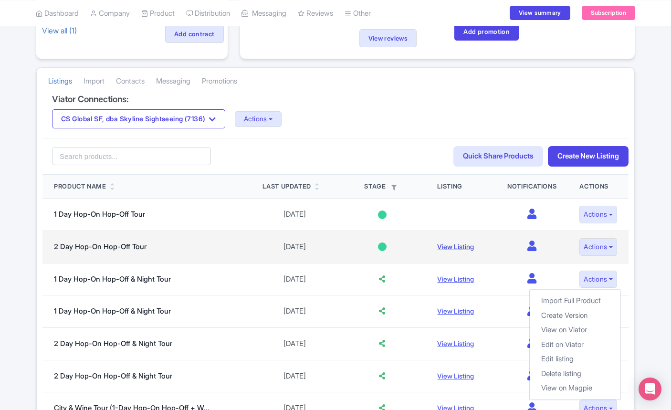
click at [456, 246] on link "View Listing" at bounding box center [455, 246] width 37 height 8
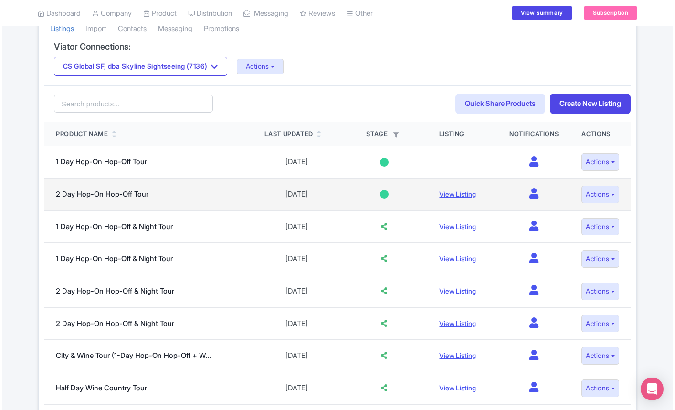
scroll to position [219, 0]
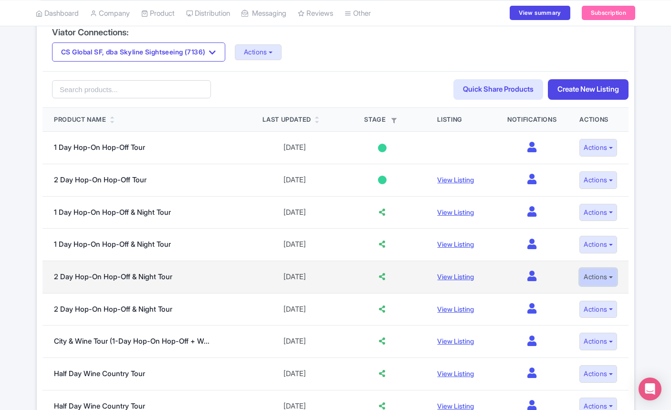
click at [610, 282] on button "Actions" at bounding box center [598, 277] width 38 height 18
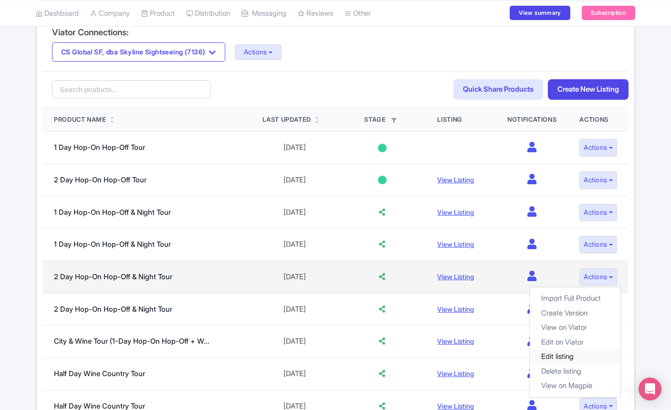
click at [557, 355] on link "Edit listing" at bounding box center [575, 356] width 91 height 15
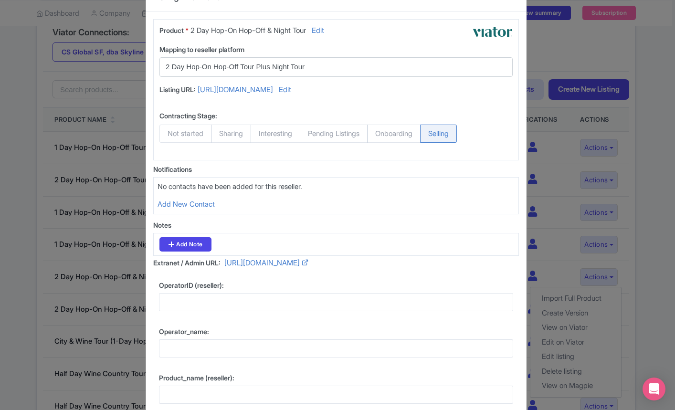
scroll to position [27, 0]
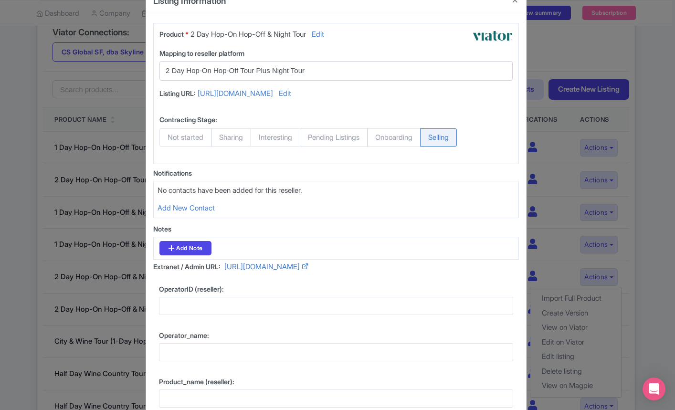
click at [322, 69] on input "2 Day Hop-On Hop-Off Tour Plus Night Tour" at bounding box center [330, 70] width 329 height 11
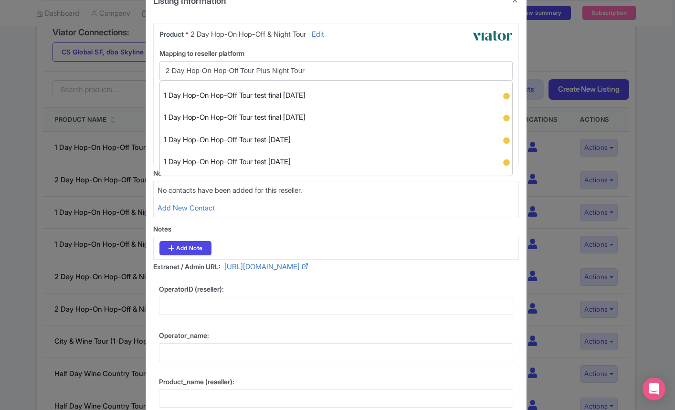
scroll to position [308, 0]
click at [431, 47] on div "Product * 2 Day Hop-On Hop-Off & Night Tour Edit Mapping to reseller platform S…" at bounding box center [336, 93] width 366 height 141
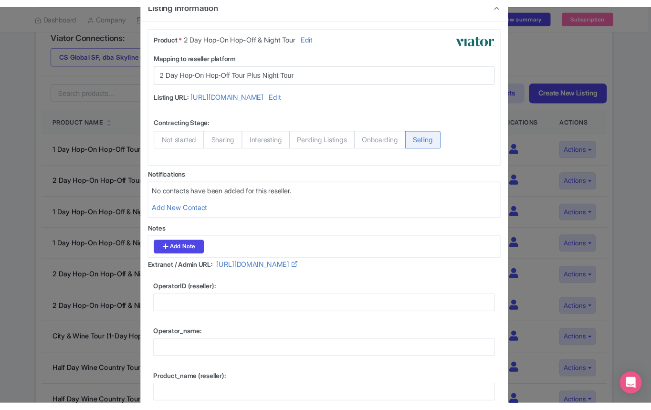
scroll to position [0, 0]
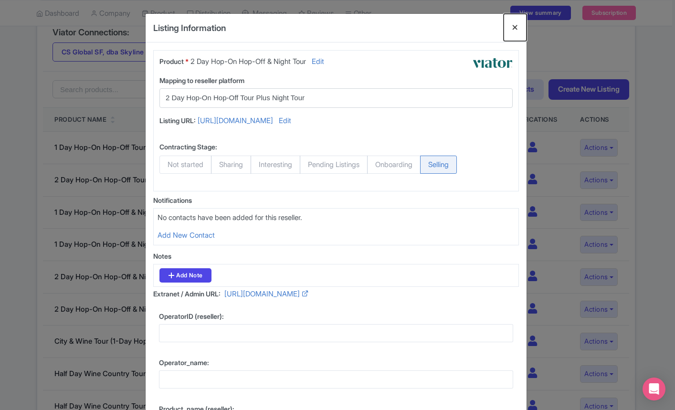
click at [512, 29] on button "Close" at bounding box center [514, 27] width 23 height 27
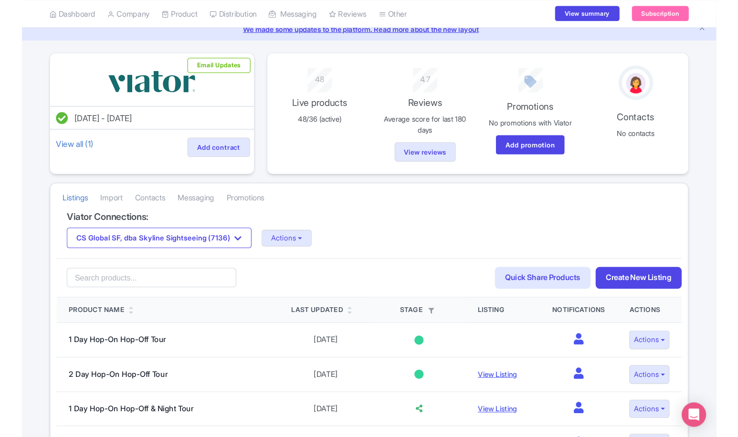
scroll to position [29, 0]
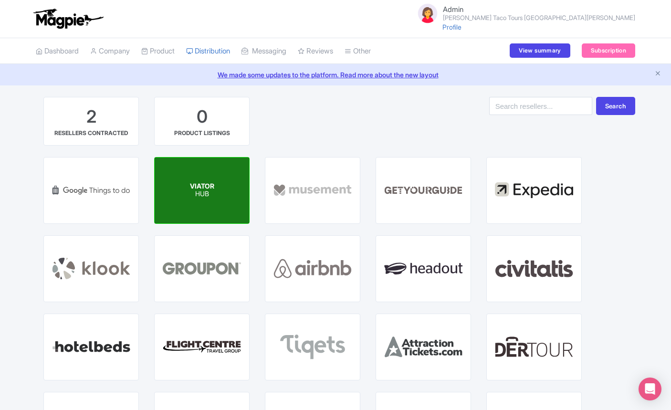
click at [180, 194] on div "VIATOR HUB" at bounding box center [202, 190] width 94 height 66
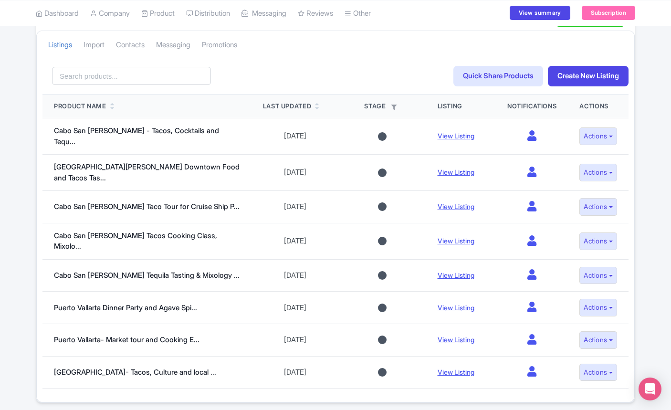
scroll to position [244, 0]
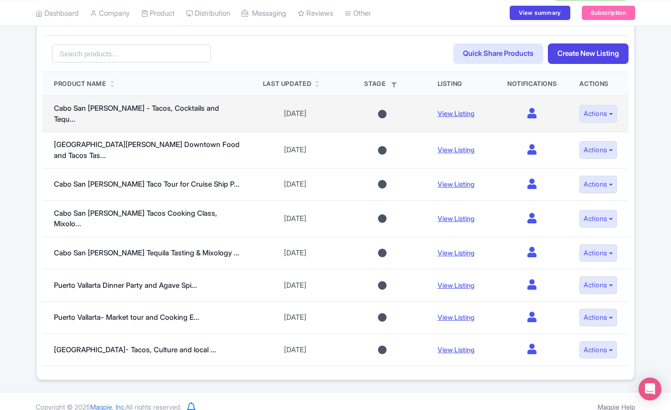
click at [378, 112] on div at bounding box center [382, 114] width 9 height 9
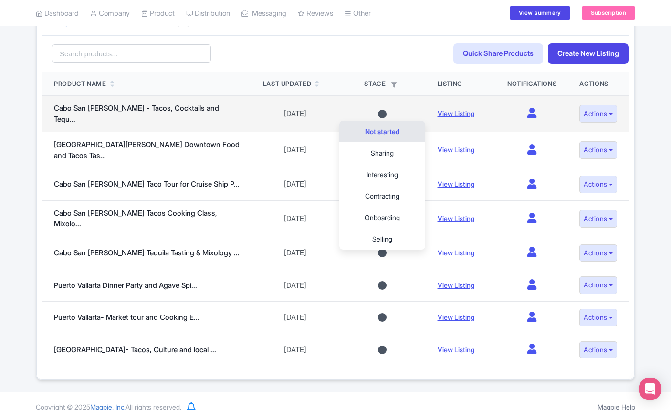
click at [378, 112] on div at bounding box center [382, 114] width 9 height 9
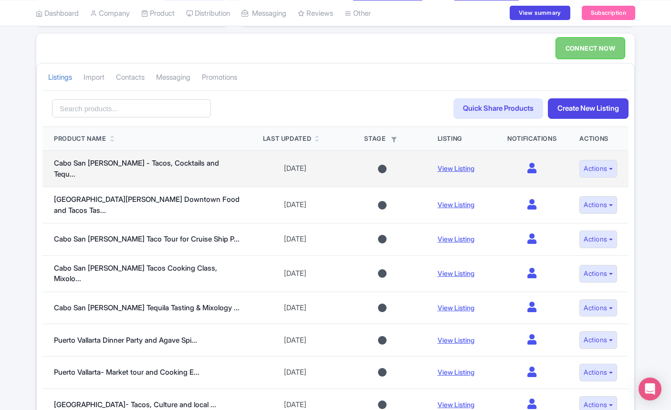
scroll to position [187, 0]
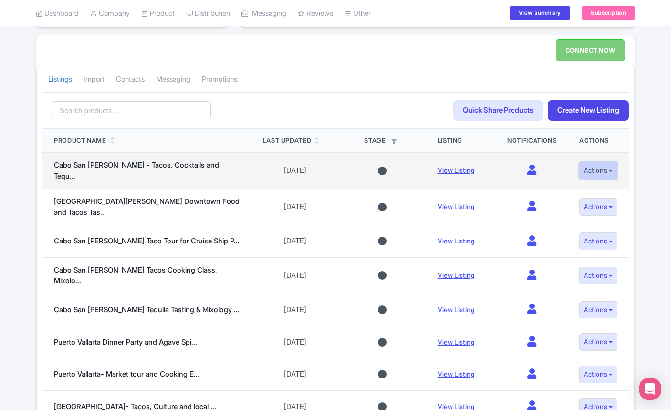
click at [602, 169] on button "Actions" at bounding box center [598, 171] width 38 height 18
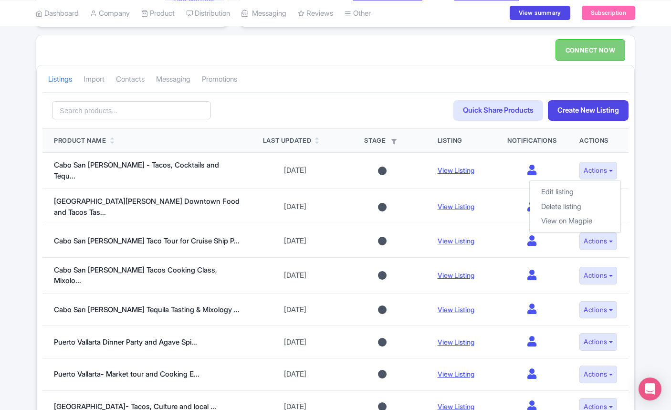
click at [632, 145] on div "Search Quick Share Products Create New Listing Product Name Last Updated Stage …" at bounding box center [335, 264] width 597 height 344
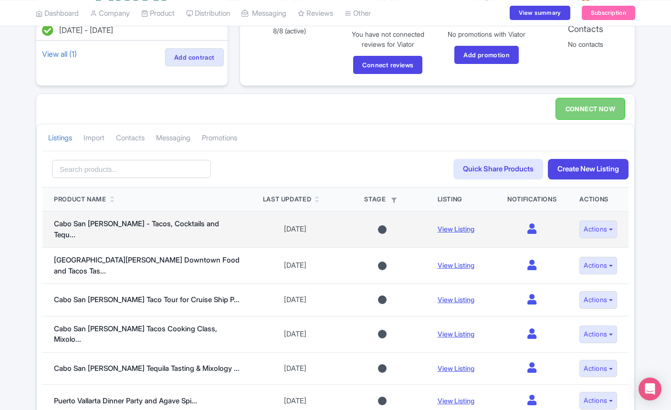
scroll to position [40, 0]
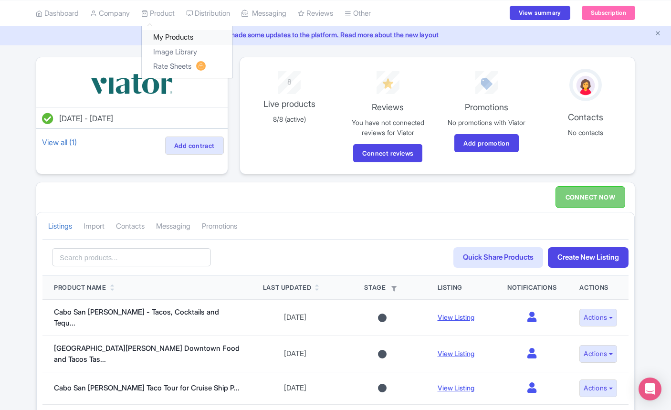
click at [178, 35] on link "My Products" at bounding box center [187, 37] width 91 height 15
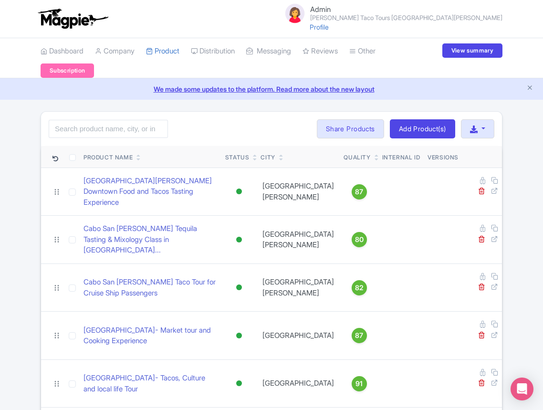
click at [438, 13] on span "Admin [PERSON_NAME] More Taco Tours [GEOGRAPHIC_DATA][PERSON_NAME]" at bounding box center [406, 13] width 192 height 15
click at [440, 64] on link "Settings" at bounding box center [456, 67] width 91 height 15
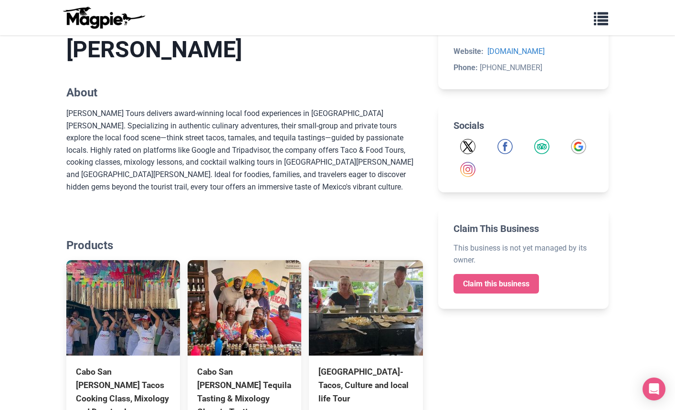
scroll to position [254, 0]
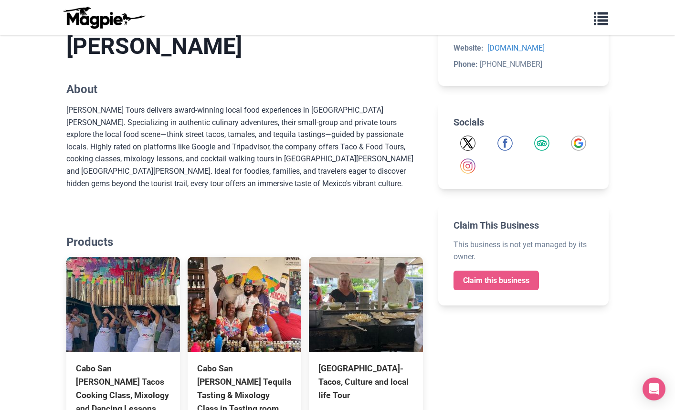
click at [497, 278] on link "Claim this business" at bounding box center [495, 281] width 85 height 20
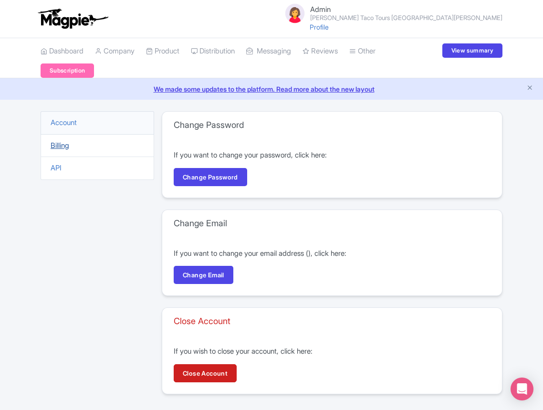
click at [53, 149] on link "Billing" at bounding box center [60, 145] width 19 height 9
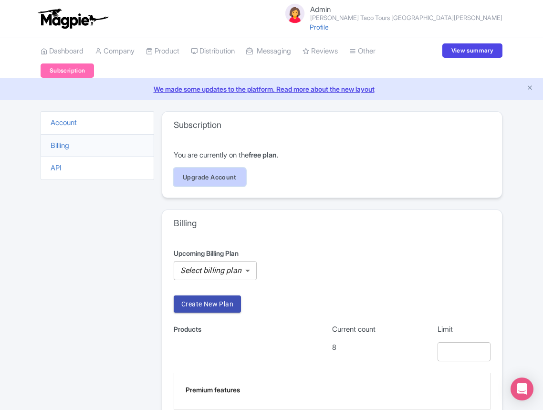
click at [215, 181] on link "Upgrade Account" at bounding box center [210, 177] width 72 height 18
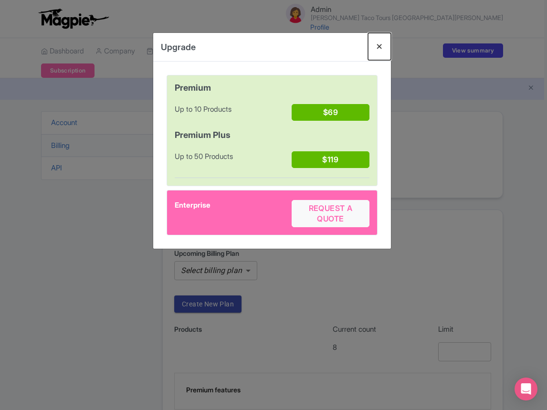
click at [381, 47] on button "Close" at bounding box center [379, 46] width 23 height 27
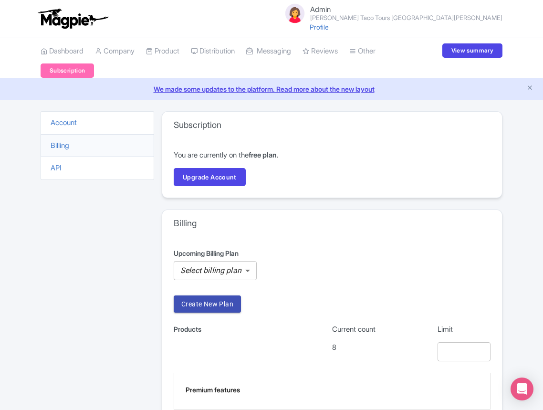
click at [209, 262] on body "Admin [PERSON_NAME] Taco Tours [GEOGRAPHIC_DATA] [PERSON_NAME] Profile Users Se…" at bounding box center [271, 205] width 543 height 410
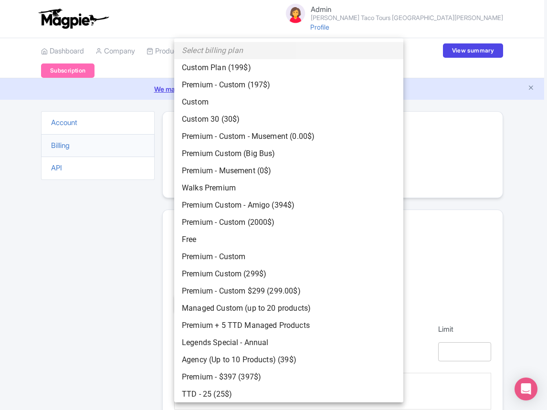
click at [111, 232] on div at bounding box center [273, 205] width 547 height 410
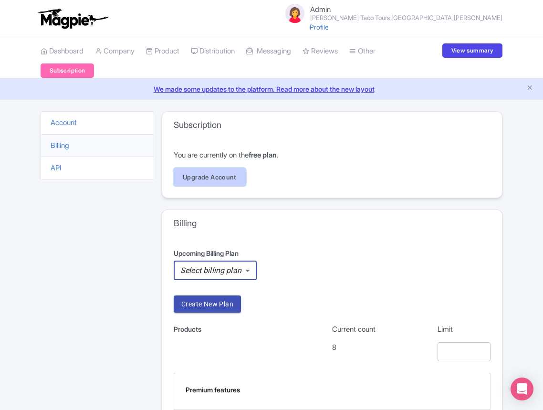
click at [235, 183] on link "Upgrade Account" at bounding box center [210, 177] width 72 height 18
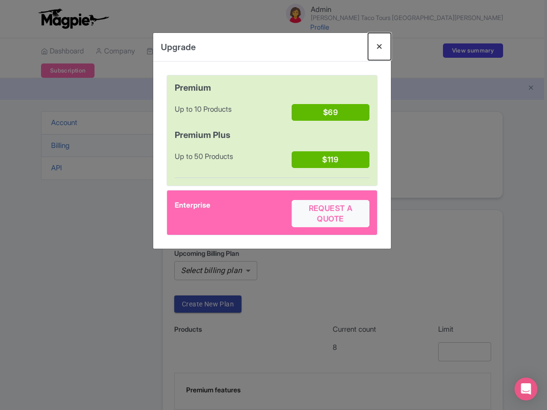
click at [374, 45] on button "Close" at bounding box center [379, 46] width 23 height 27
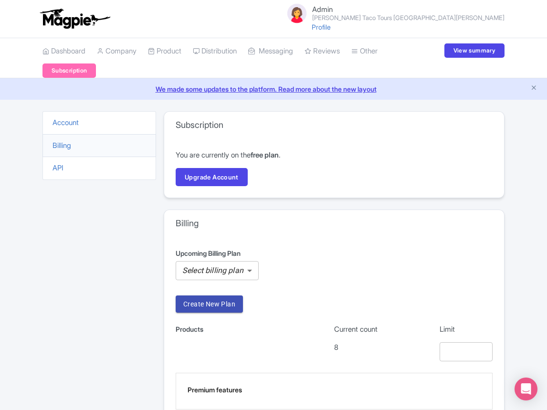
click at [221, 272] on body "Admin [PERSON_NAME] Taco Tours [GEOGRAPHIC_DATA] [PERSON_NAME] Profile Users Se…" at bounding box center [273, 205] width 547 height 410
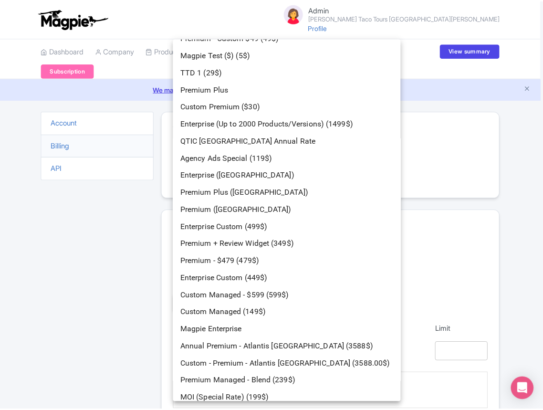
scroll to position [514, 0]
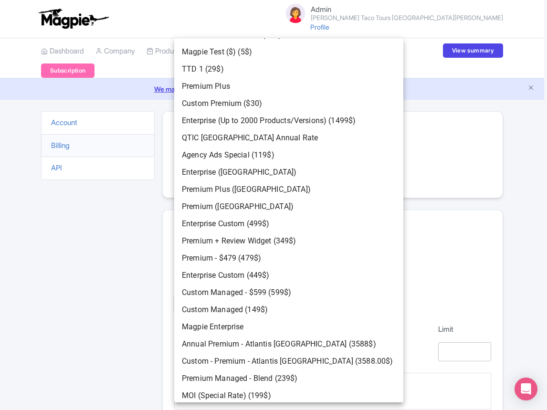
click at [245, 325] on li "Magpie Enterprise" at bounding box center [288, 326] width 229 height 17
type input "price_1O3RS5Amte9fAyaZOq5WfmZB"
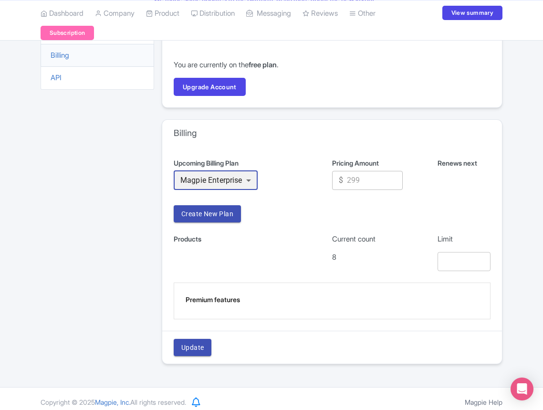
scroll to position [97, 0]
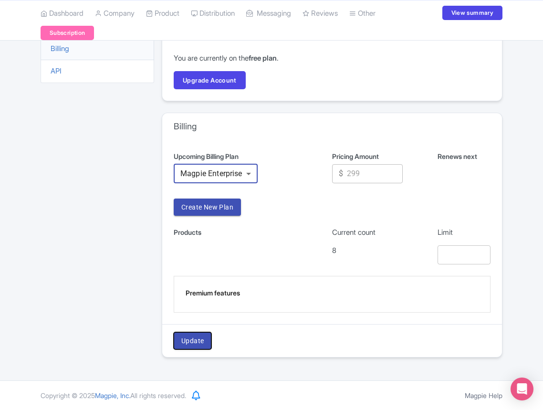
click at [199, 336] on span "Update" at bounding box center [192, 341] width 22 height 12
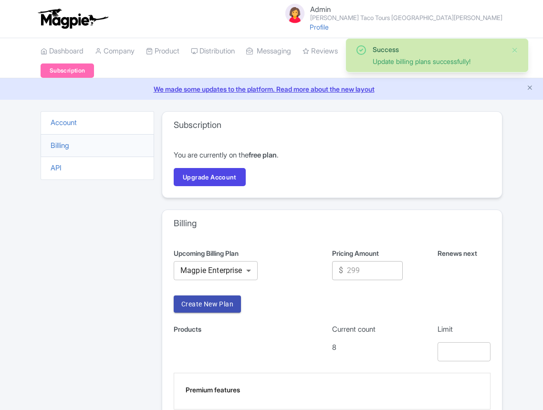
scroll to position [97, 0]
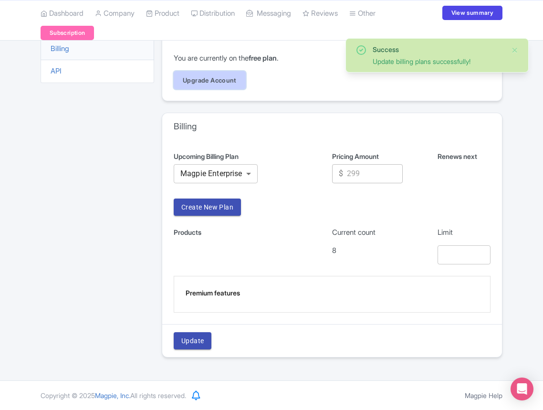
click at [230, 85] on link "Upgrade Account" at bounding box center [210, 80] width 72 height 18
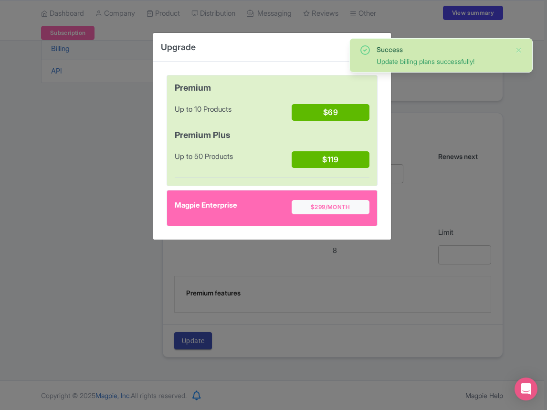
click at [125, 141] on div "Upgrade Premium Up to 10 Products $69 Premium Plus Up to 50 Products $119 Magpi…" at bounding box center [273, 205] width 547 height 410
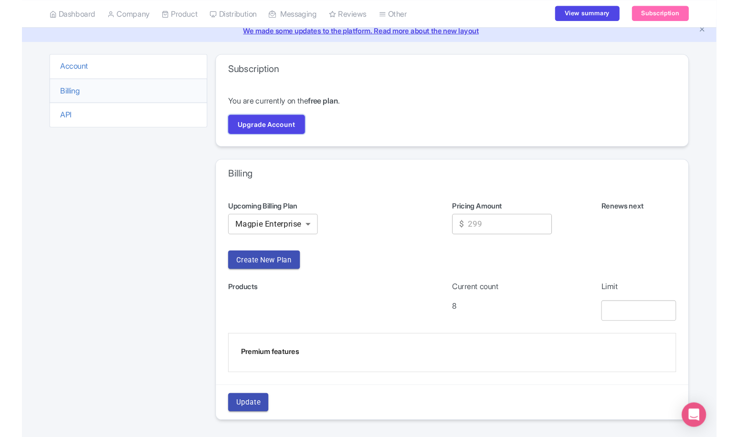
scroll to position [0, 0]
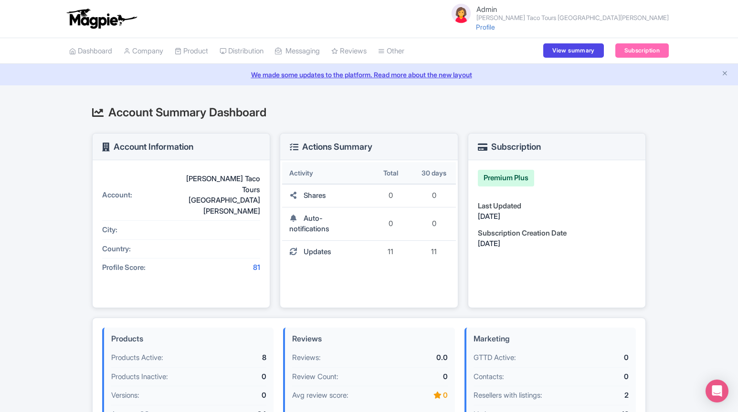
click at [600, 18] on small "[PERSON_NAME] Taco Tours [GEOGRAPHIC_DATA][PERSON_NAME]" at bounding box center [572, 18] width 192 height 6
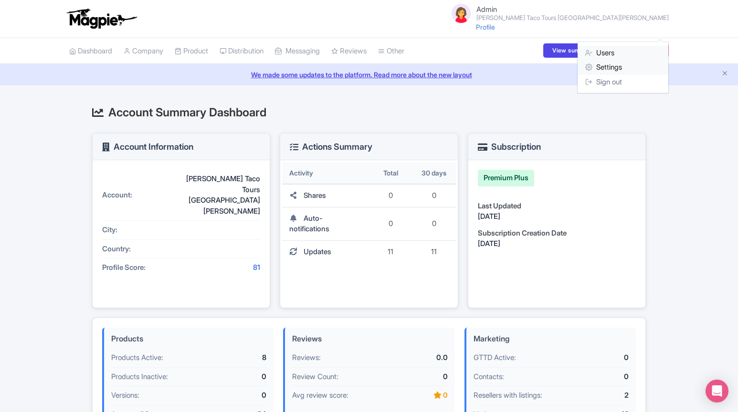
click at [601, 52] on link "Users" at bounding box center [622, 53] width 91 height 15
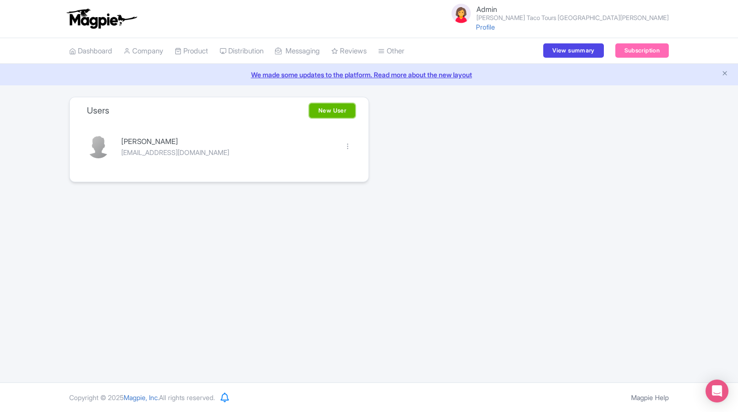
click at [340, 109] on link "New User" at bounding box center [332, 111] width 46 height 14
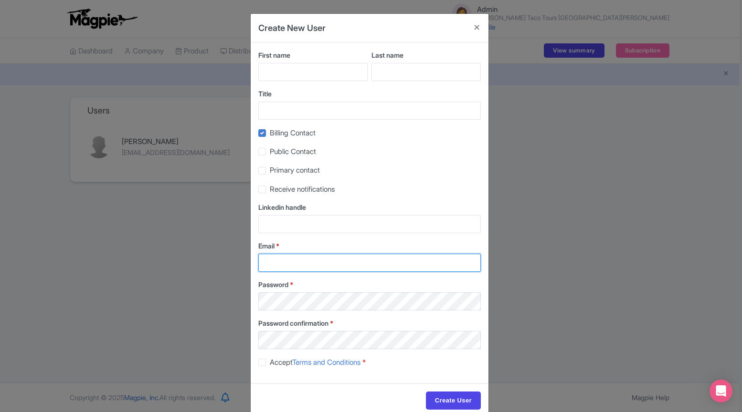
click at [347, 258] on input "Email *" at bounding box center [369, 263] width 222 height 18
paste input "[EMAIL_ADDRESS][DOMAIN_NAME]"
type input "[EMAIL_ADDRESS][DOMAIN_NAME]"
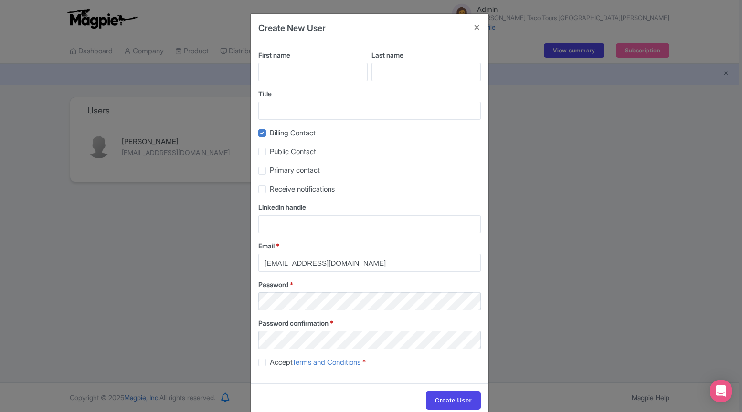
click at [270, 365] on label "Accept Terms and Conditions *" at bounding box center [318, 362] width 96 height 11
click at [270, 363] on input "Accept Terms and Conditions *" at bounding box center [273, 360] width 6 height 6
checkbox input "true"
click at [253, 133] on div "First name Last name Title Billing Contact Public Contact Primary contact Recei…" at bounding box center [370, 212] width 238 height 341
click at [270, 134] on label "Billing Contact" at bounding box center [293, 133] width 46 height 11
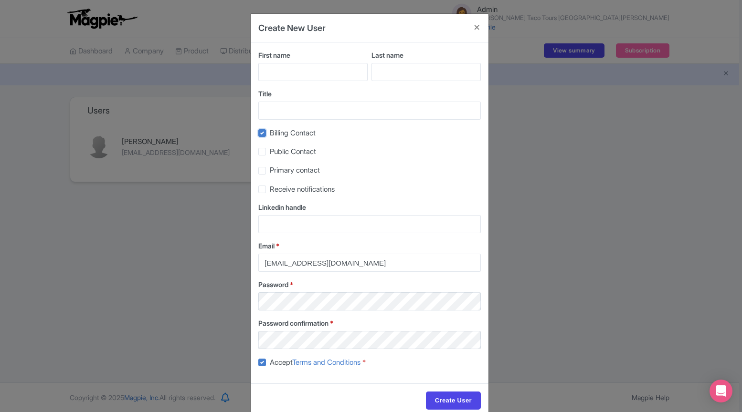
click at [270, 134] on input "Billing Contact" at bounding box center [273, 130] width 6 height 6
checkbox input "false"
click at [266, 189] on div "Receive notifications" at bounding box center [369, 189] width 222 height 11
click at [270, 189] on label "Receive notifications" at bounding box center [302, 189] width 65 height 11
click at [270, 189] on input "Receive notifications" at bounding box center [273, 187] width 6 height 6
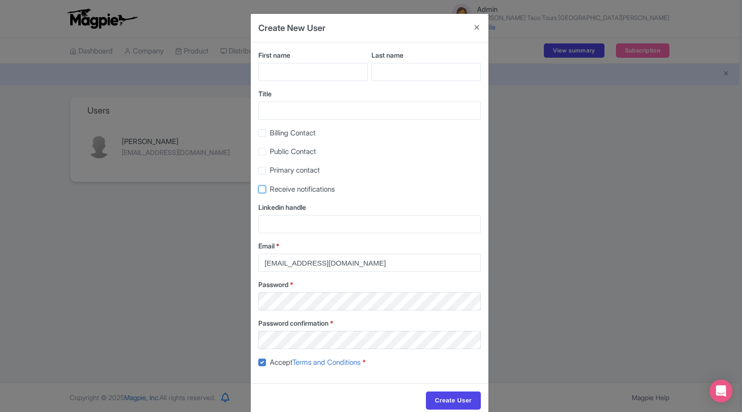
checkbox input "true"
click at [270, 172] on label "Primary contact" at bounding box center [295, 170] width 50 height 11
click at [270, 171] on input "Primary contact" at bounding box center [273, 168] width 6 height 6
checkbox input "true"
click at [308, 68] on input "First name" at bounding box center [312, 72] width 109 height 18
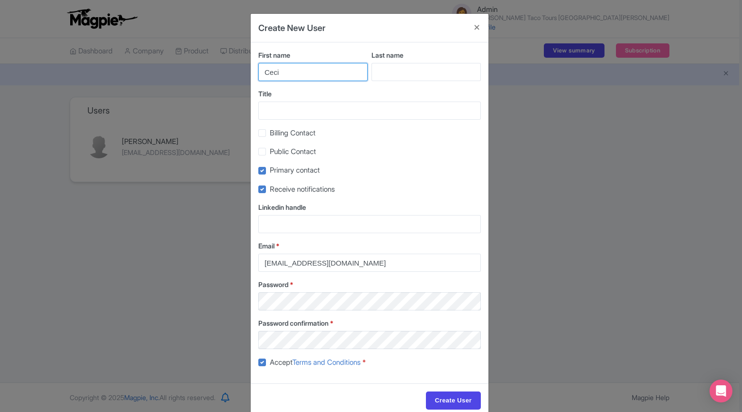
type input "Ceci"
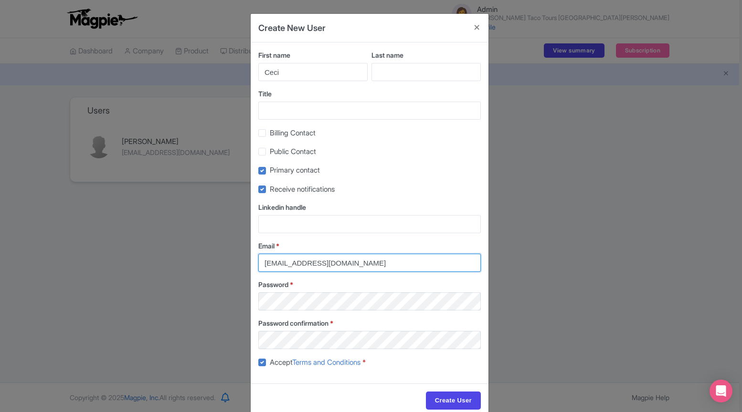
click at [429, 261] on input "[EMAIL_ADDRESS][DOMAIN_NAME]" at bounding box center [369, 263] width 222 height 18
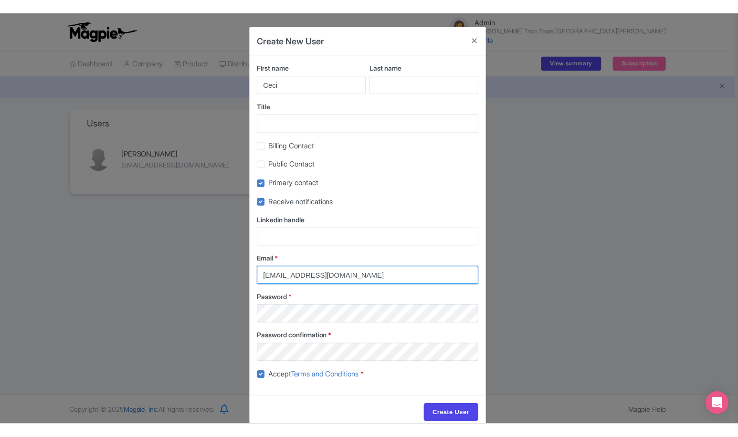
scroll to position [20, 0]
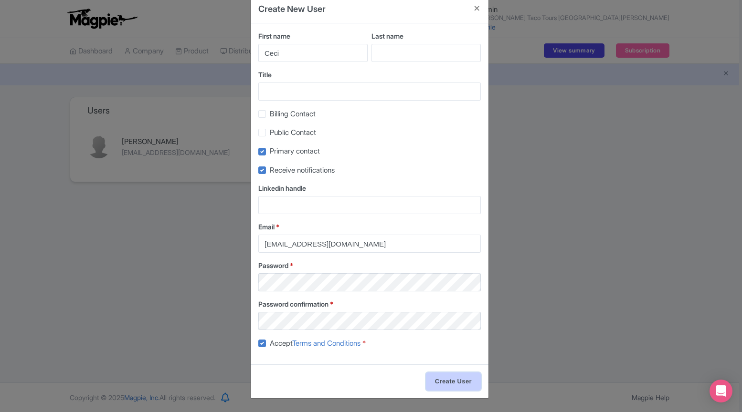
click at [452, 381] on input "Create User" at bounding box center [453, 382] width 55 height 18
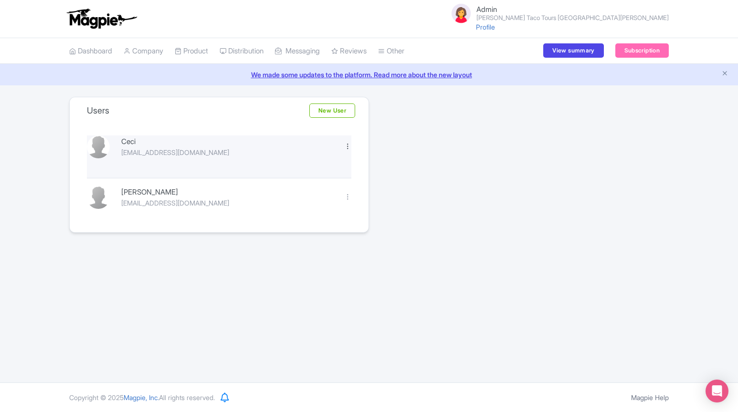
click at [348, 146] on div at bounding box center [347, 146] width 7 height 7
